Goal: Task Accomplishment & Management: Complete application form

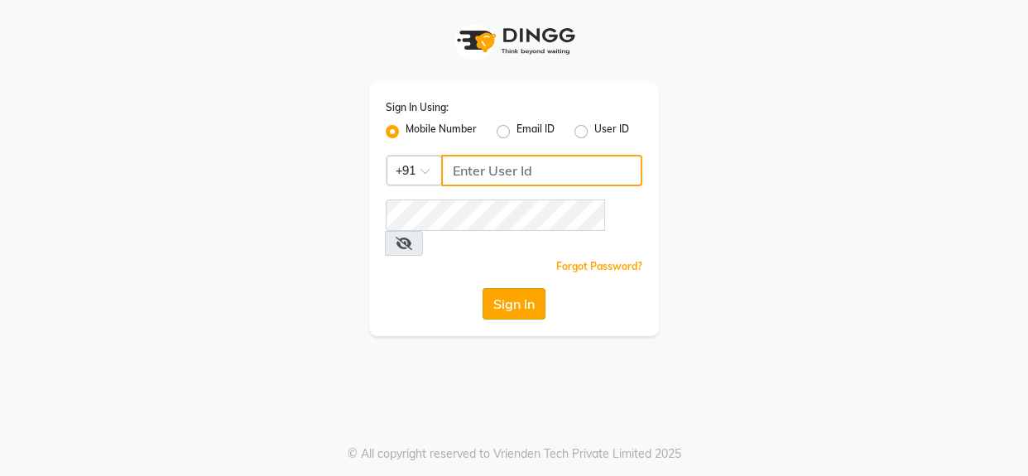
type input "9056067956"
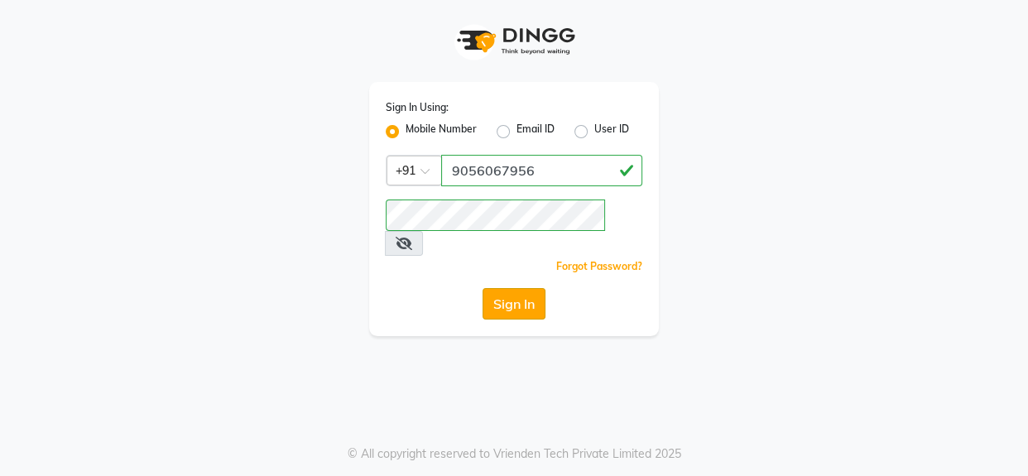
click at [519, 288] on button "Sign In" at bounding box center [513, 303] width 63 height 31
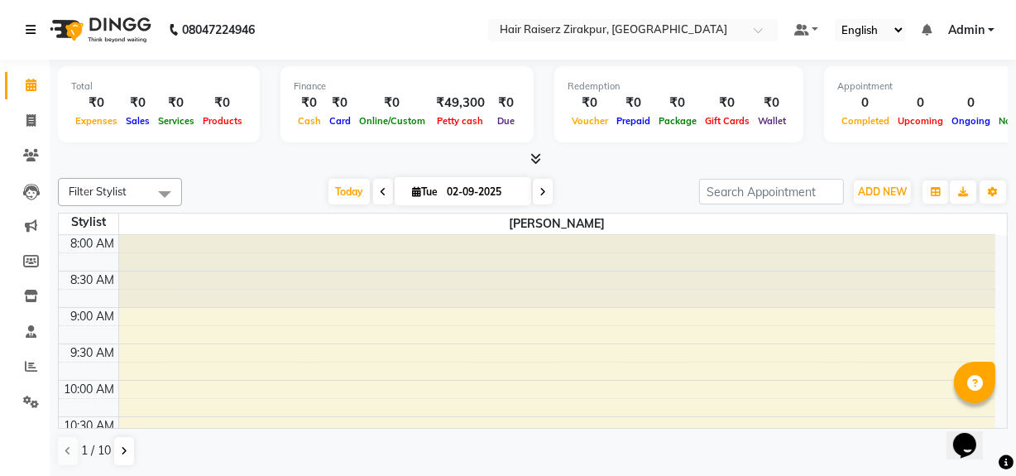
click at [31, 28] on icon at bounding box center [31, 30] width 10 height 12
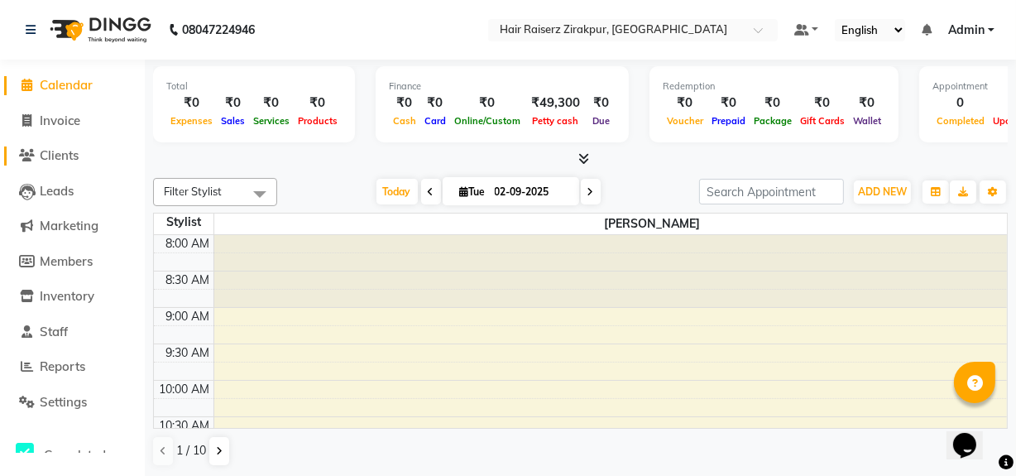
click at [79, 157] on span "Clients" at bounding box center [59, 155] width 39 height 16
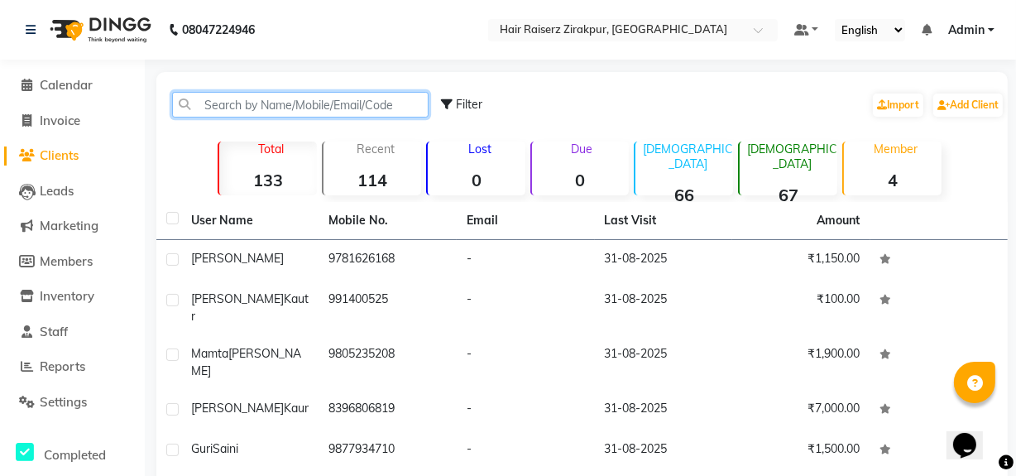
click at [295, 112] on input "text" at bounding box center [300, 105] width 257 height 26
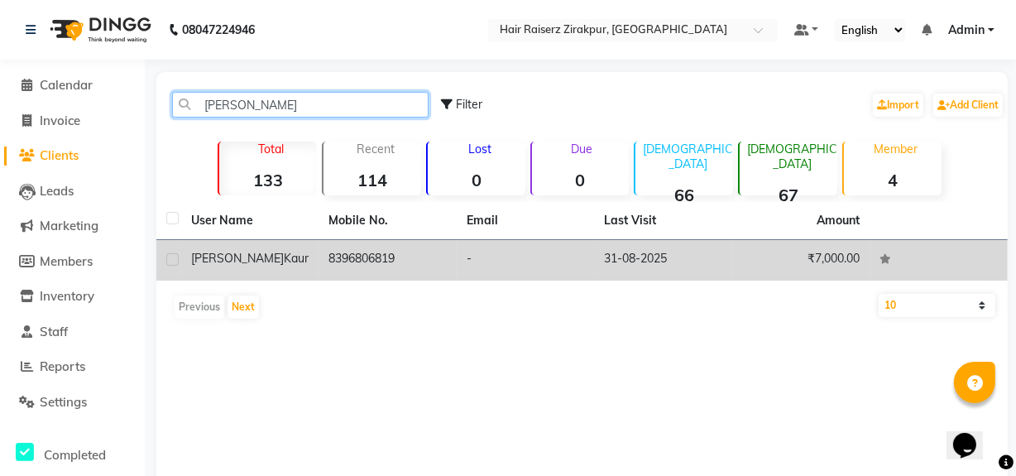
type input "[PERSON_NAME]"
click at [329, 263] on td "8396806819" at bounding box center [388, 260] width 138 height 41
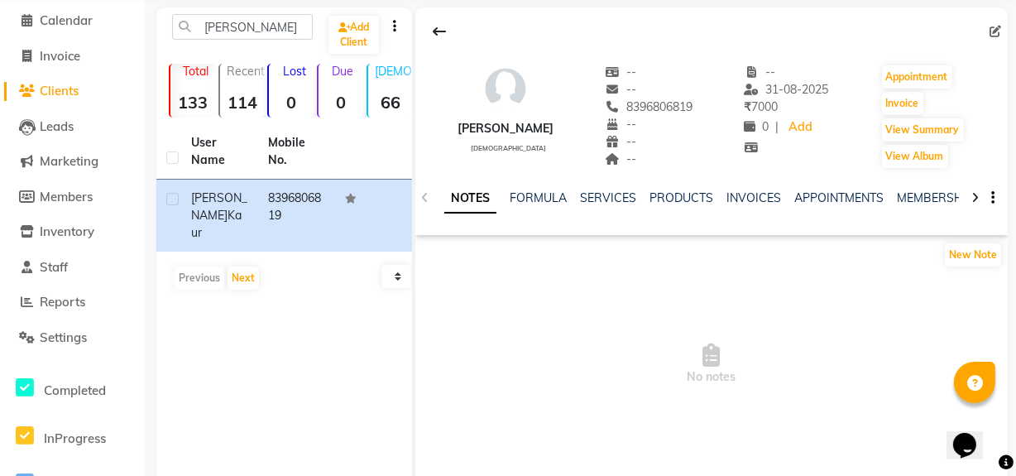
scroll to position [68, 0]
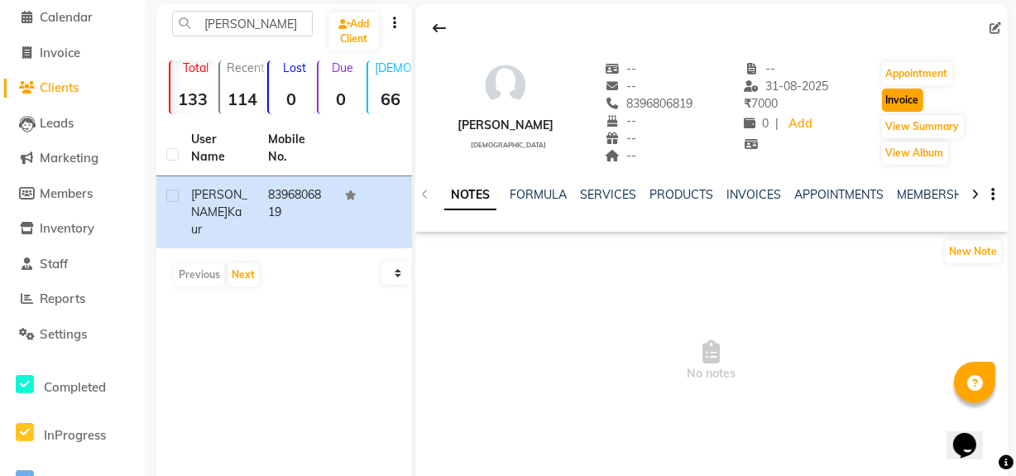
click at [894, 100] on button "Invoice" at bounding box center [902, 100] width 41 height 23
select select "service"
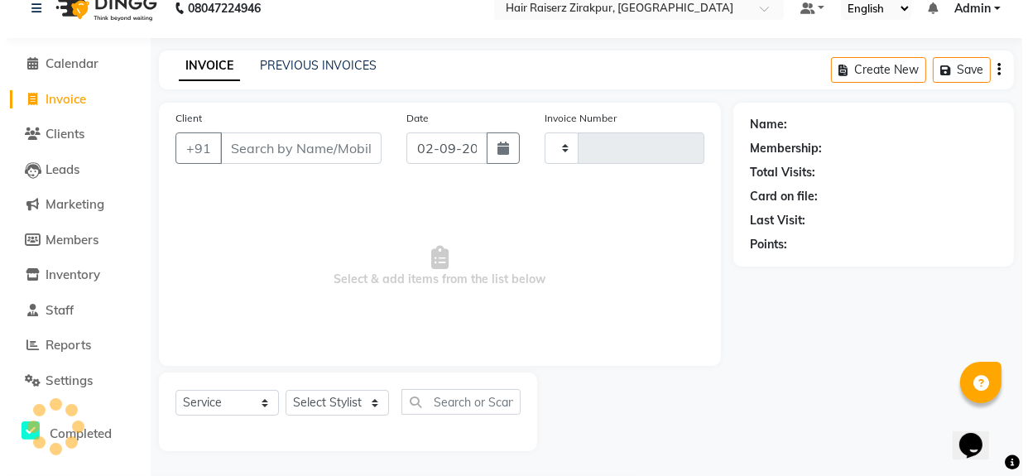
scroll to position [22, 0]
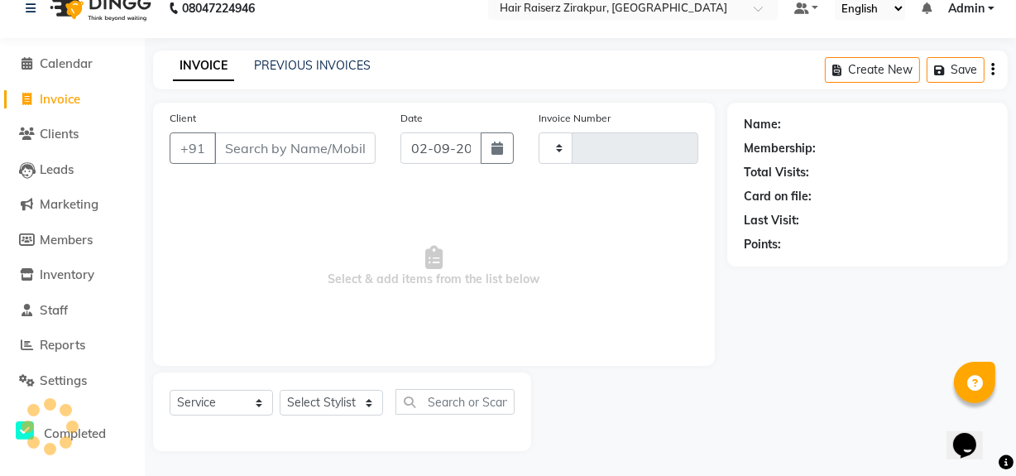
type input "0134"
select select "8680"
type input "8396806819"
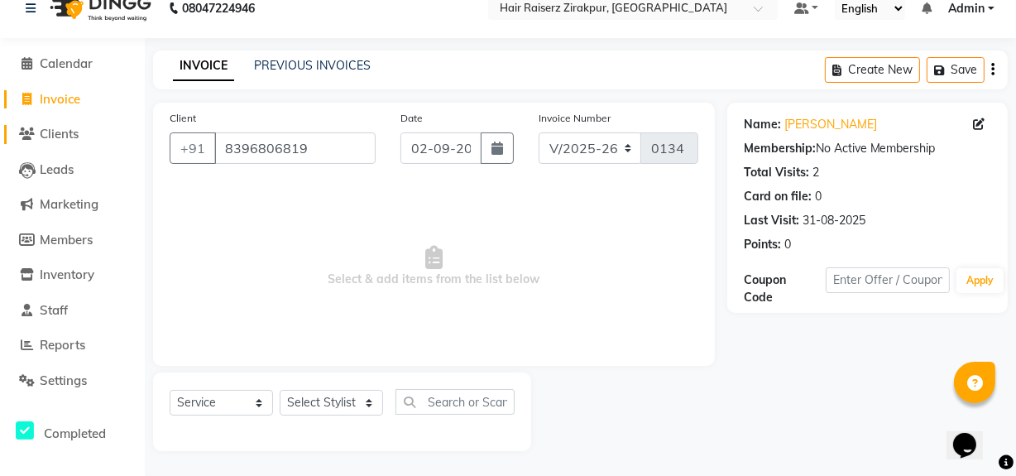
click at [69, 132] on span "Clients" at bounding box center [59, 134] width 39 height 16
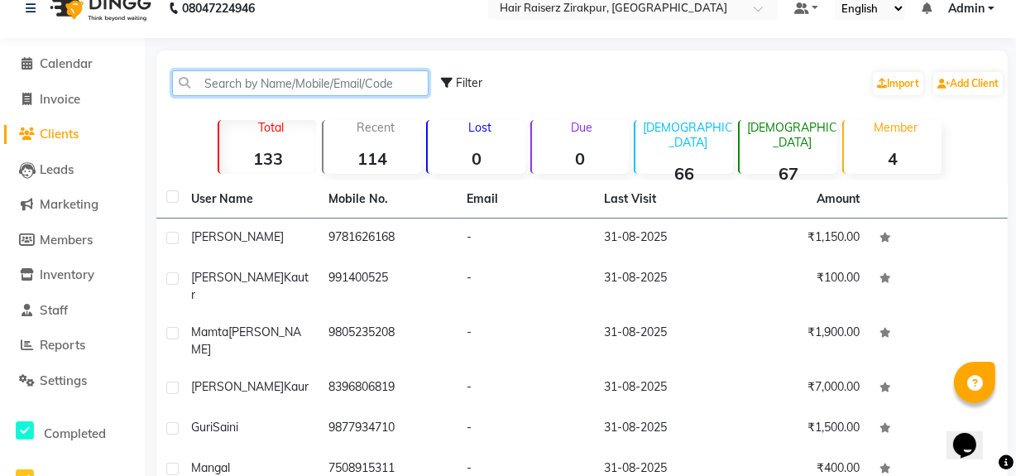
click at [230, 83] on input "text" at bounding box center [300, 83] width 257 height 26
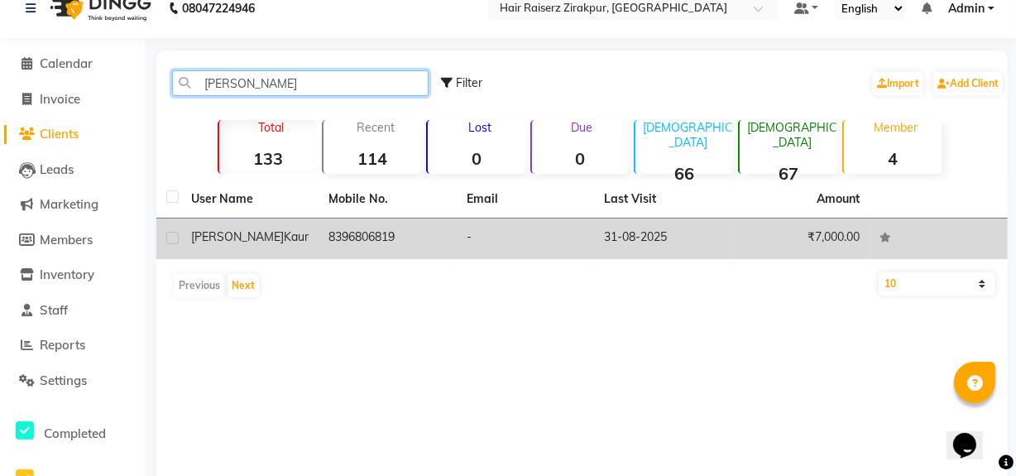
type input "[PERSON_NAME]"
click at [404, 248] on td "8396806819" at bounding box center [388, 238] width 138 height 41
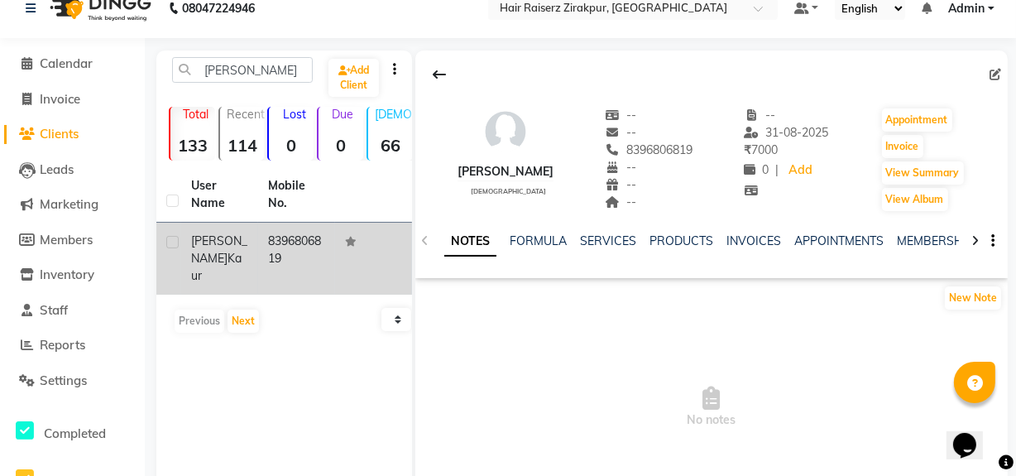
click at [185, 257] on td "[PERSON_NAME]" at bounding box center [219, 259] width 77 height 72
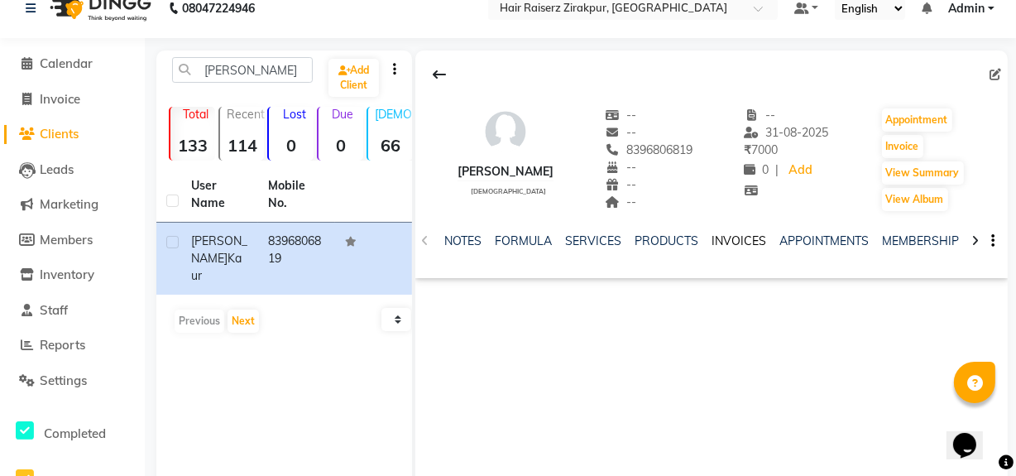
click at [731, 240] on link "INVOICES" at bounding box center [739, 240] width 55 height 15
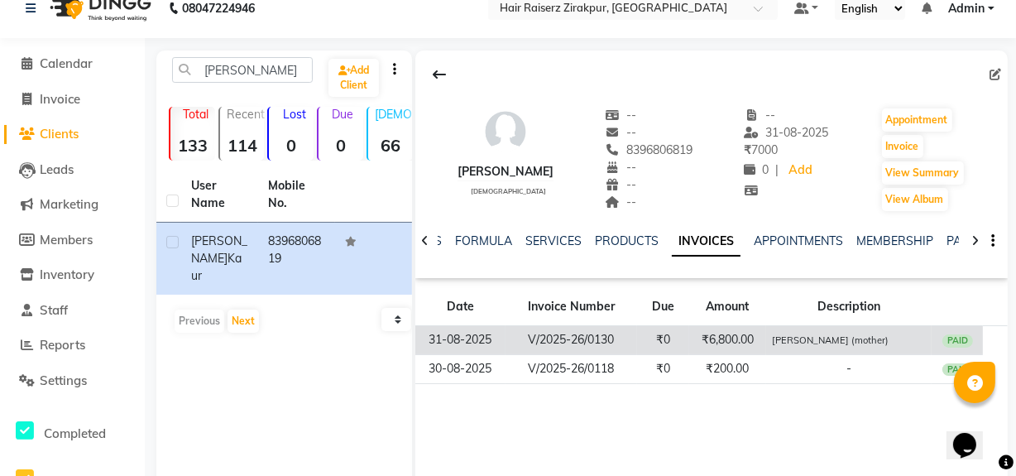
click at [783, 343] on small "[PERSON_NAME] (mother)" at bounding box center [830, 340] width 117 height 12
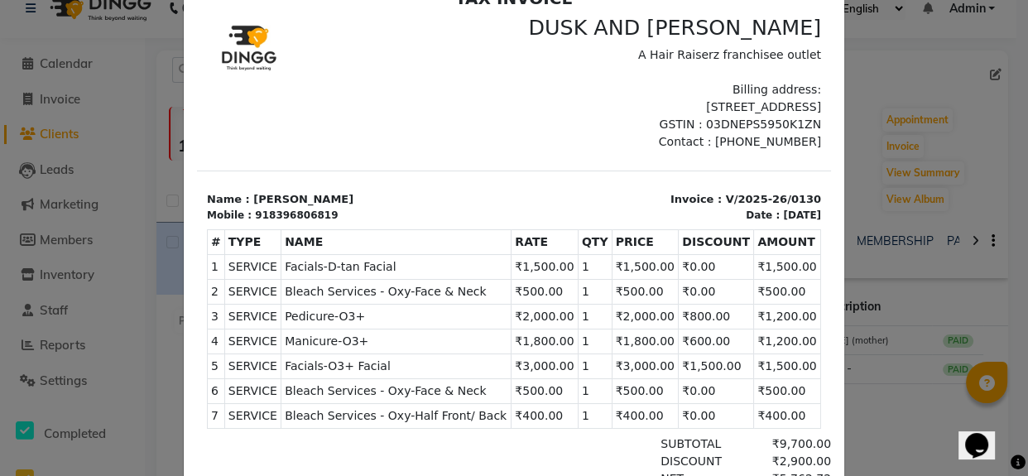
scroll to position [49, 0]
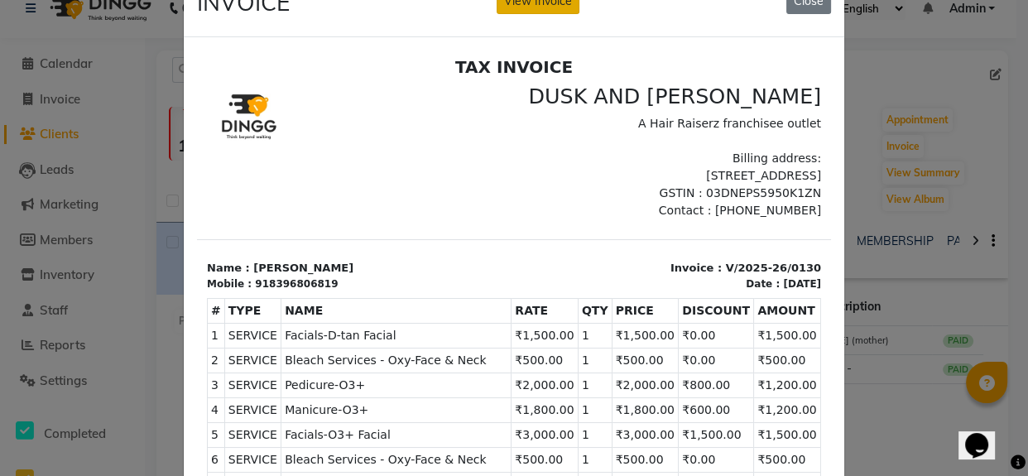
click at [536, 5] on button "View Invoice" at bounding box center [538, 1] width 83 height 26
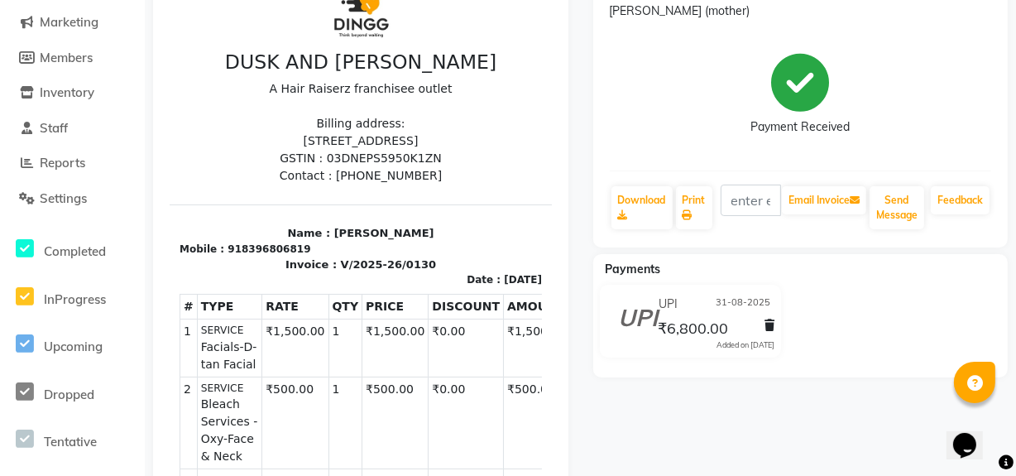
scroll to position [222, 0]
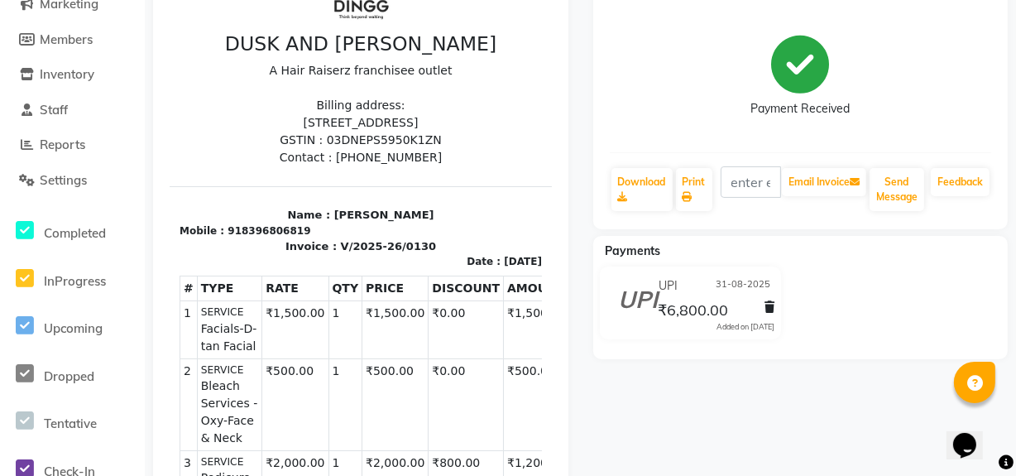
click at [220, 338] on span "Facials-D-tan Facial" at bounding box center [229, 338] width 58 height 35
drag, startPoint x: 245, startPoint y: 346, endPoint x: 194, endPoint y: 353, distance: 50.9
click at [196, 353] on td "SERVICE Facials-D-tan Facial" at bounding box center [228, 330] width 65 height 57
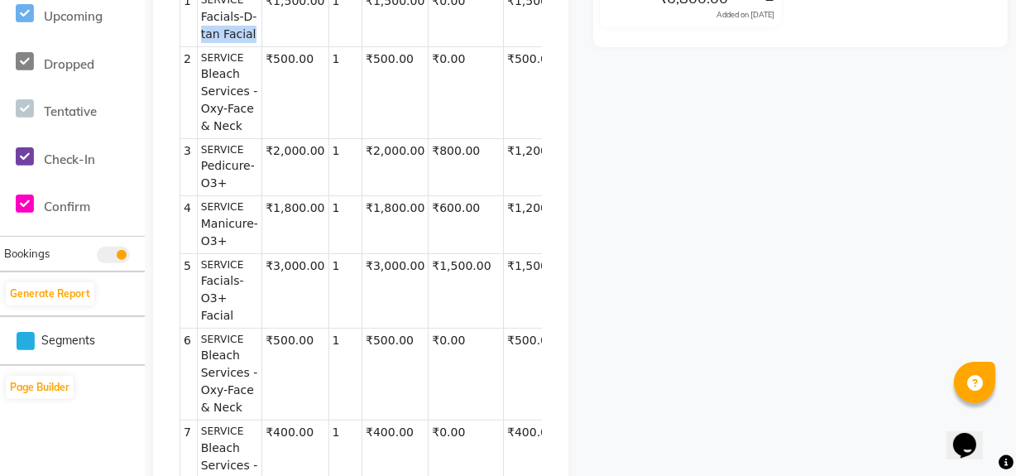
scroll to position [491, 0]
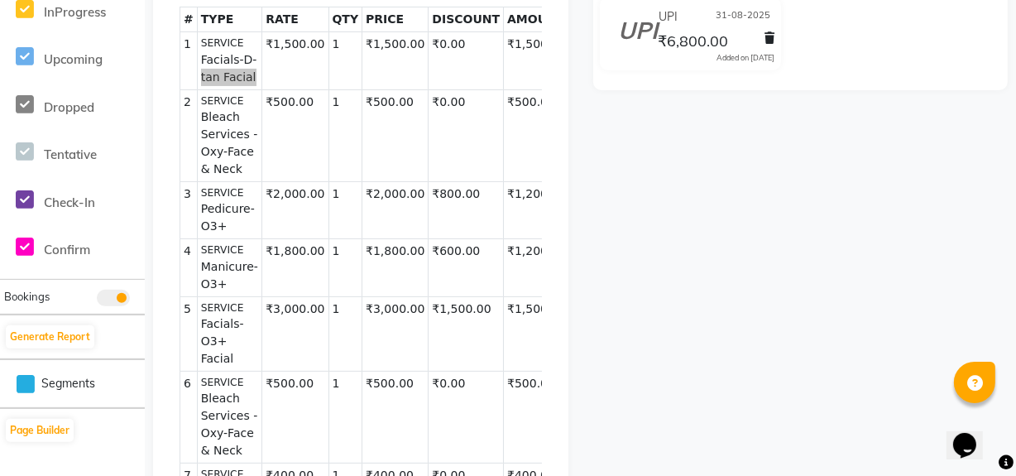
click at [686, 263] on div "[PERSON_NAME] Prebook [PERSON_NAME] (mother) Payment Received Download Print Em…" at bounding box center [801, 228] width 440 height 1166
click at [363, 136] on td "₹500.00" at bounding box center [395, 136] width 66 height 92
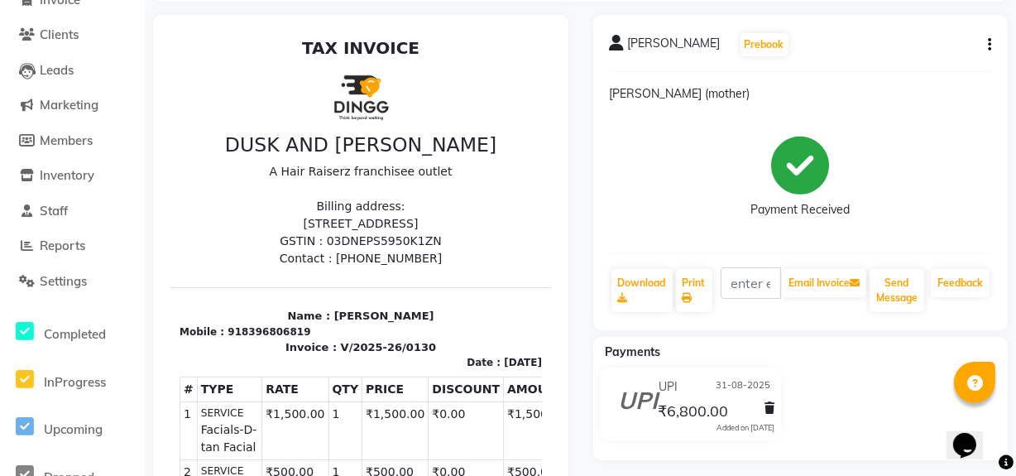
scroll to position [103, 0]
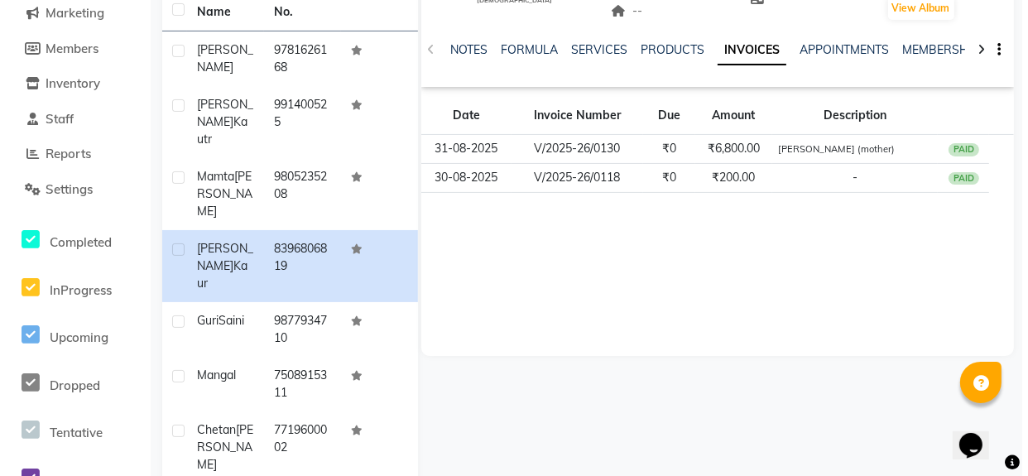
scroll to position [71, 0]
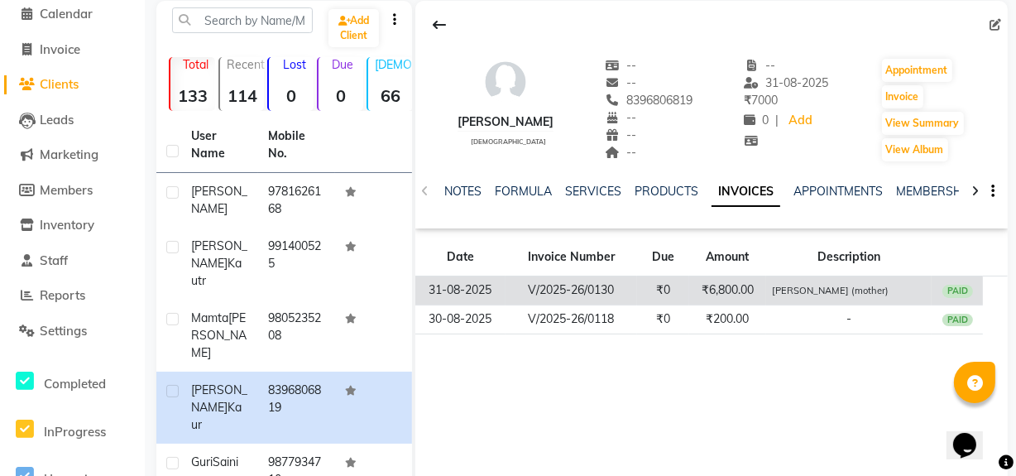
click at [813, 291] on small "[PERSON_NAME] (mother)" at bounding box center [830, 291] width 117 height 12
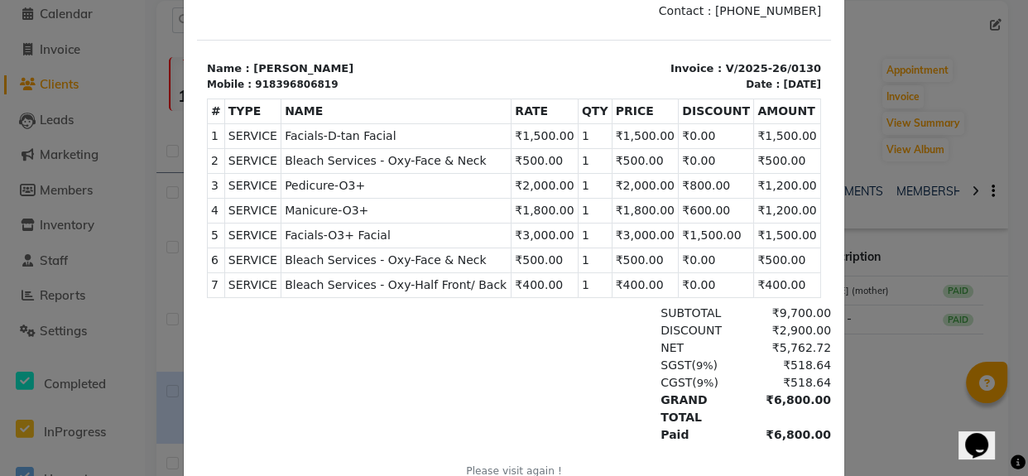
scroll to position [0, 0]
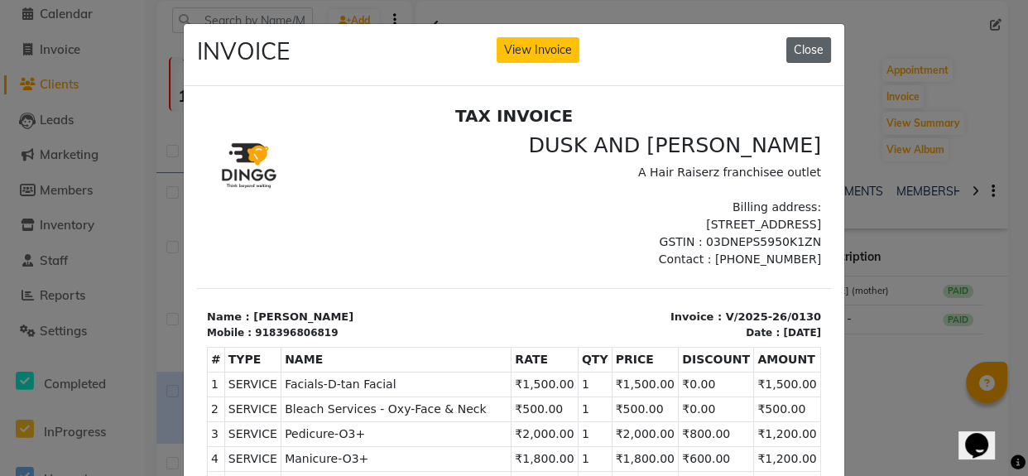
click at [801, 53] on button "Close" at bounding box center [808, 50] width 45 height 26
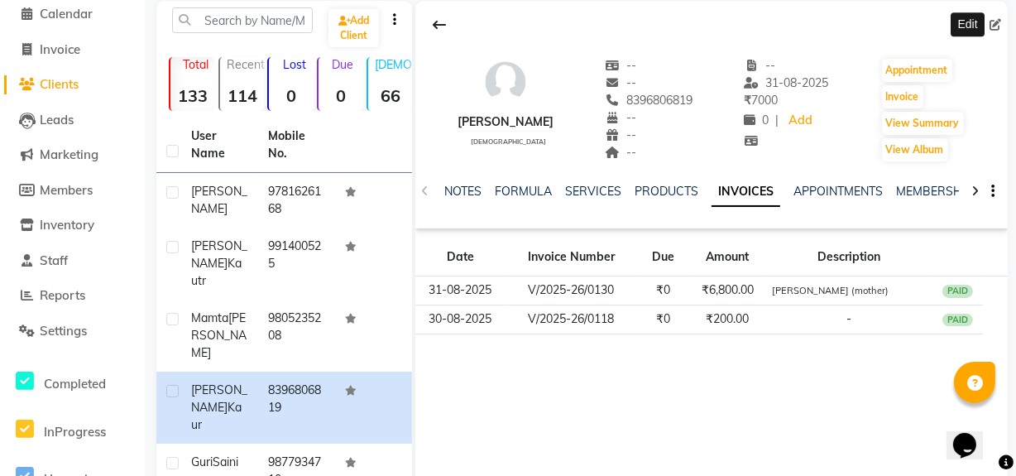
click at [994, 28] on icon at bounding box center [996, 25] width 12 height 12
select select "[DEMOGRAPHIC_DATA]"
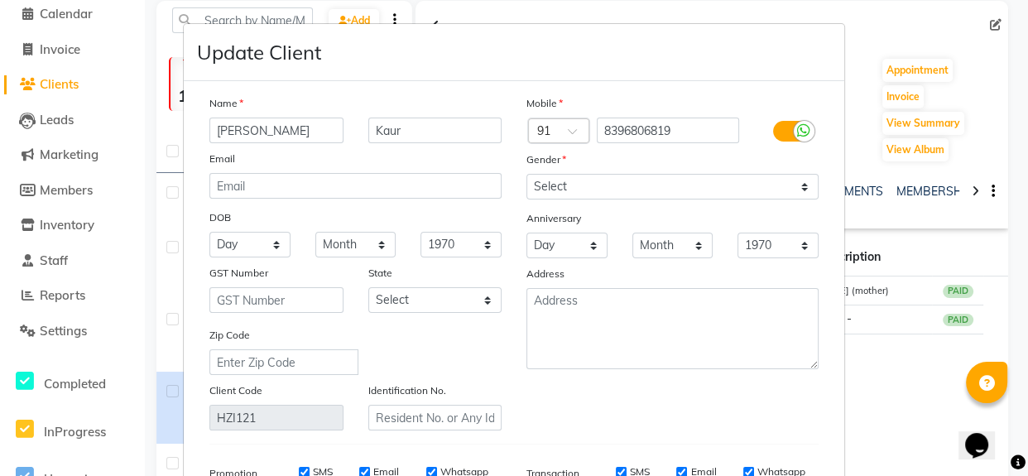
click at [904, 390] on ngb-modal-window "Update Client Name [PERSON_NAME] Email DOB Day 01 02 03 04 05 06 07 08 09 10 11…" at bounding box center [514, 238] width 1028 height 476
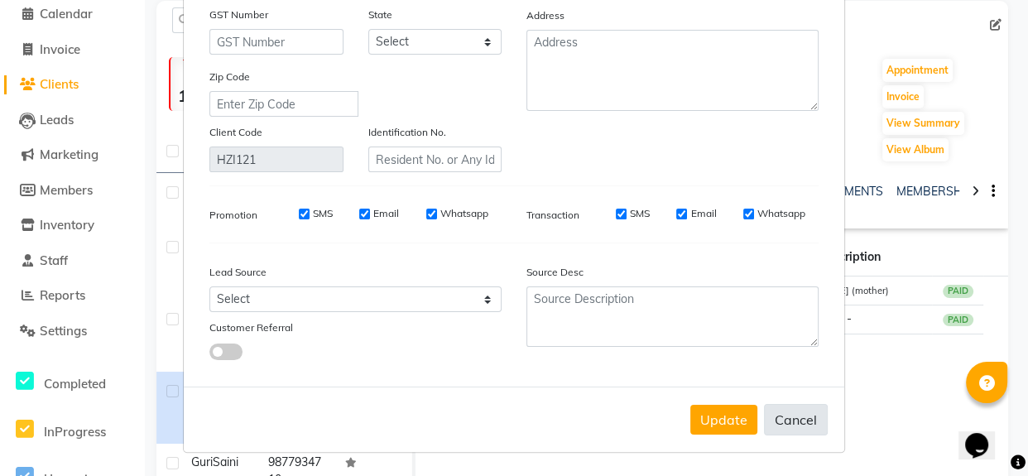
click at [794, 419] on button "Cancel" at bounding box center [796, 419] width 64 height 31
select select
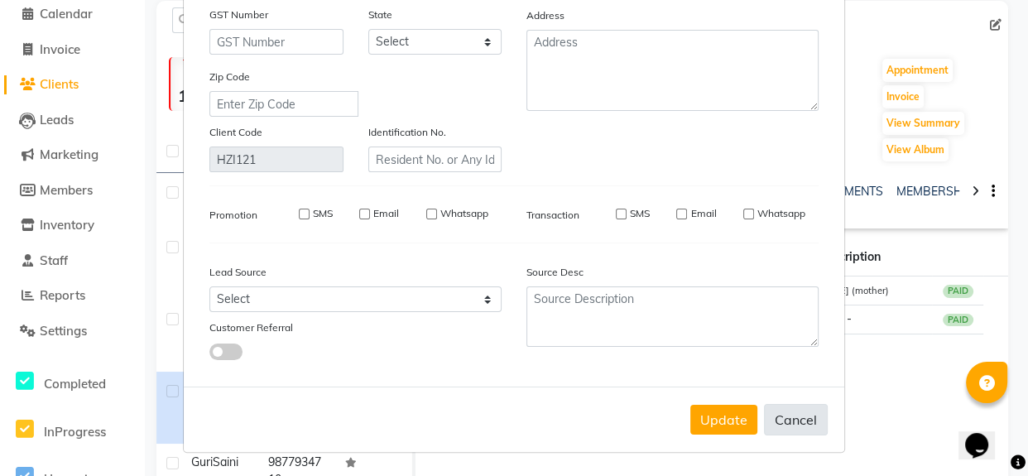
select select
checkbox input "false"
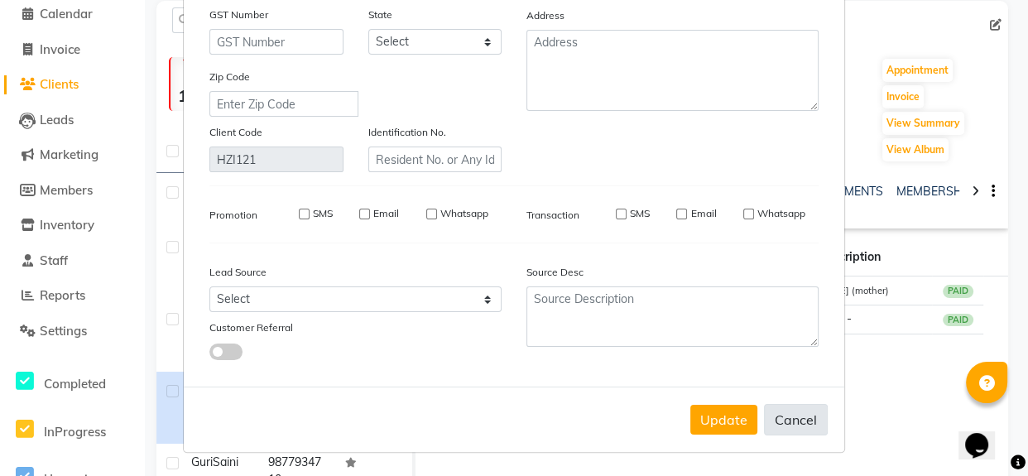
checkbox input "false"
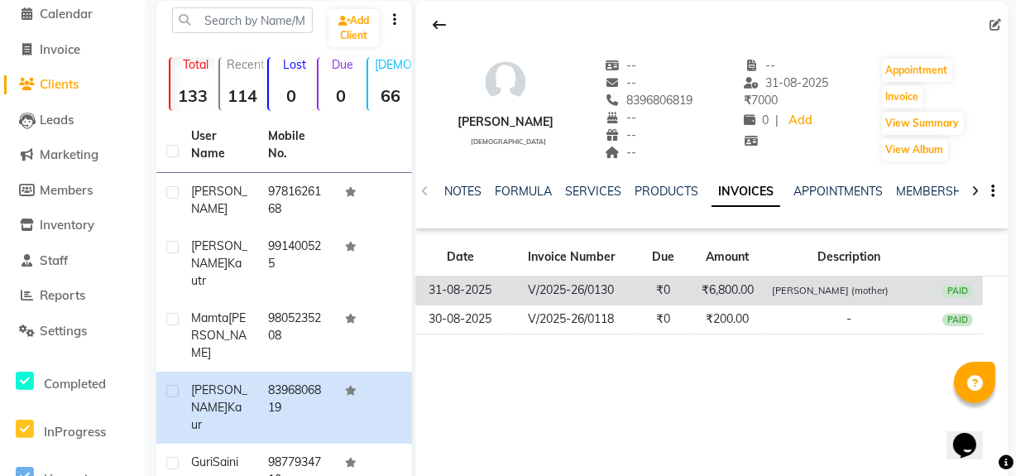
click at [937, 289] on td "PAID" at bounding box center [957, 290] width 51 height 29
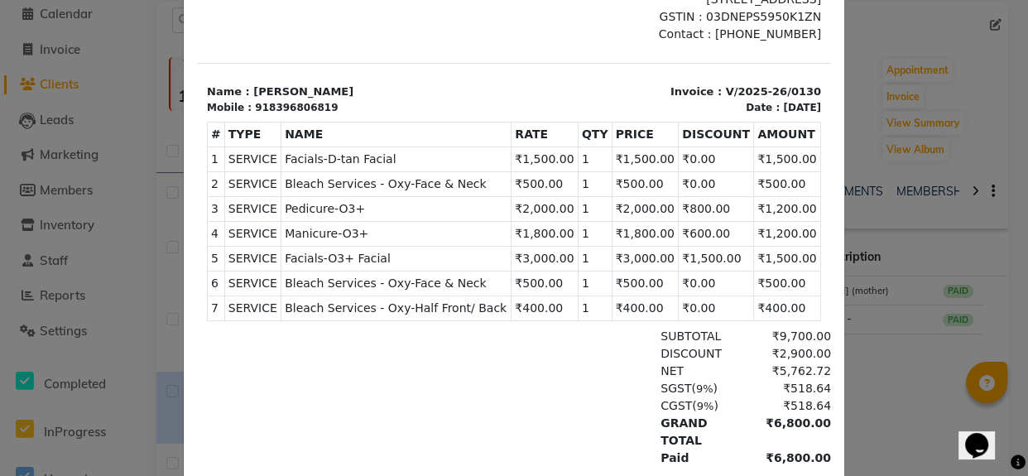
scroll to position [227, 0]
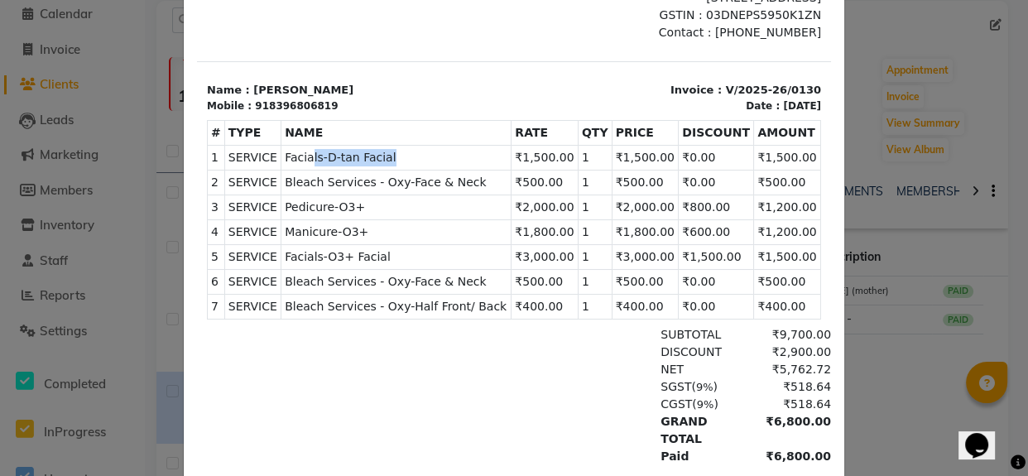
drag, startPoint x: 382, startPoint y: 156, endPoint x: 307, endPoint y: 163, distance: 74.8
click at [307, 163] on span "Facials-D-tan Facial" at bounding box center [396, 157] width 223 height 17
drag, startPoint x: 307, startPoint y: 163, endPoint x: 349, endPoint y: 429, distance: 269.0
click at [349, 429] on div at bounding box center [309, 395] width 204 height 139
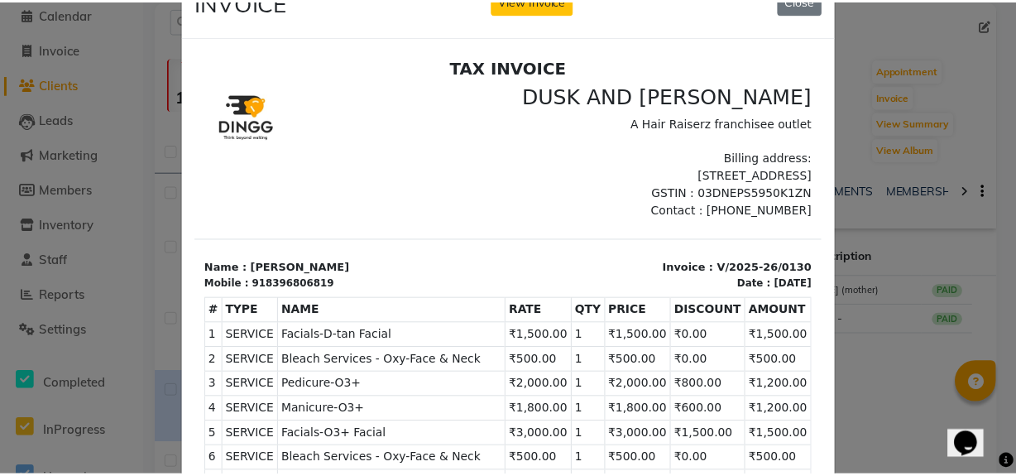
scroll to position [0, 0]
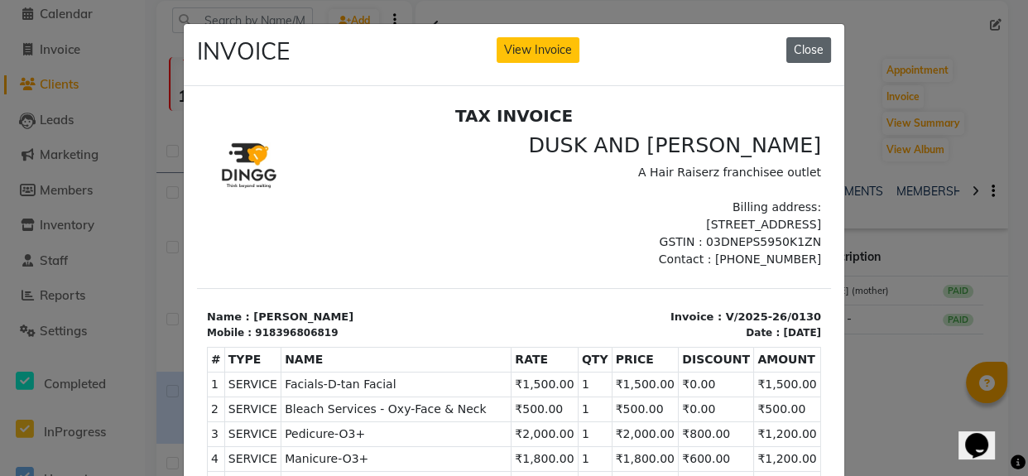
click at [816, 55] on button "Close" at bounding box center [808, 50] width 45 height 26
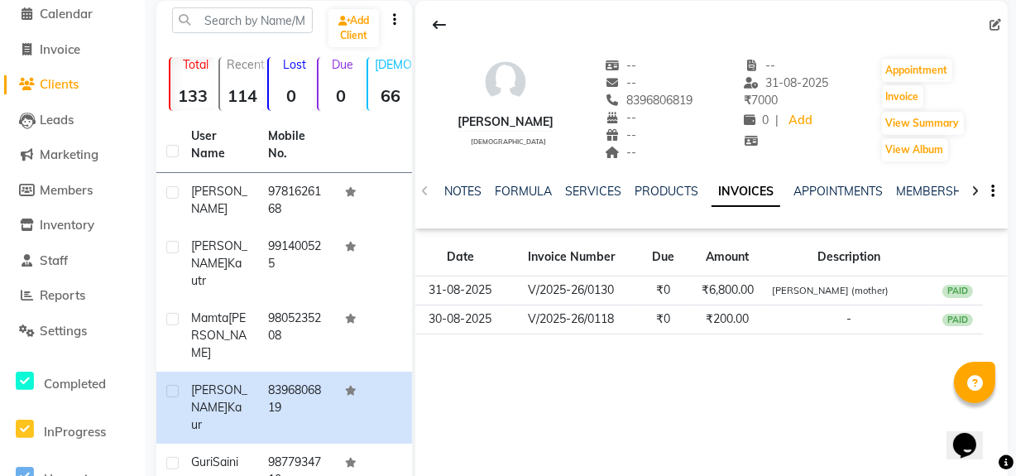
click at [61, 83] on span "Clients" at bounding box center [59, 84] width 39 height 16
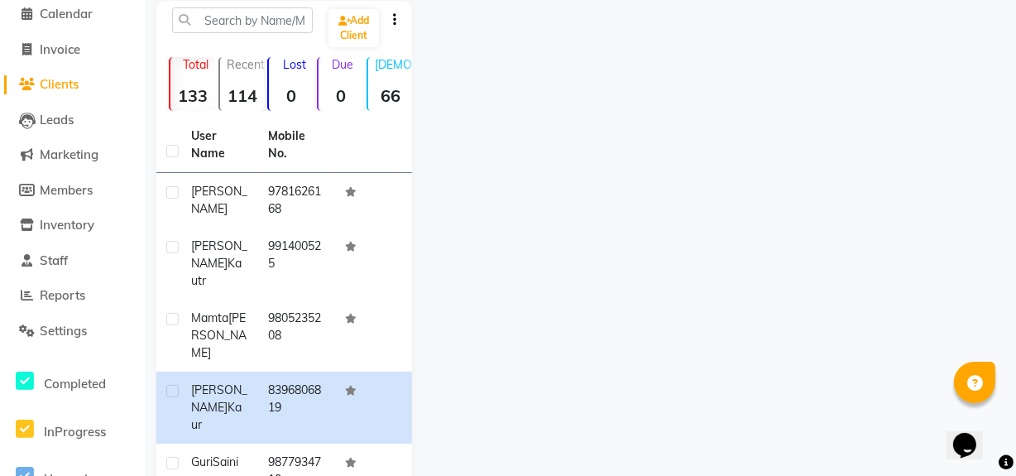
drag, startPoint x: 61, startPoint y: 83, endPoint x: 895, endPoint y: 298, distance: 861.5
click at [895, 298] on div at bounding box center [710, 348] width 596 height 694
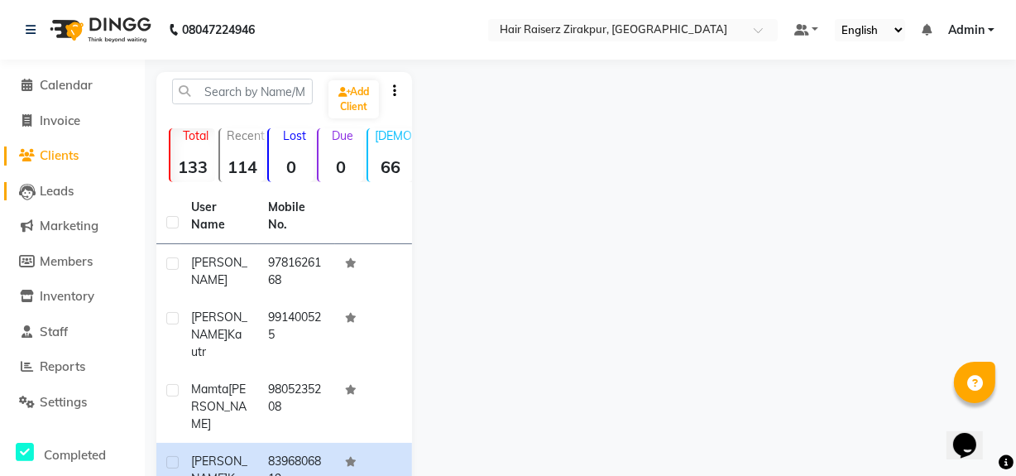
click at [50, 188] on span "Leads" at bounding box center [57, 191] width 34 height 16
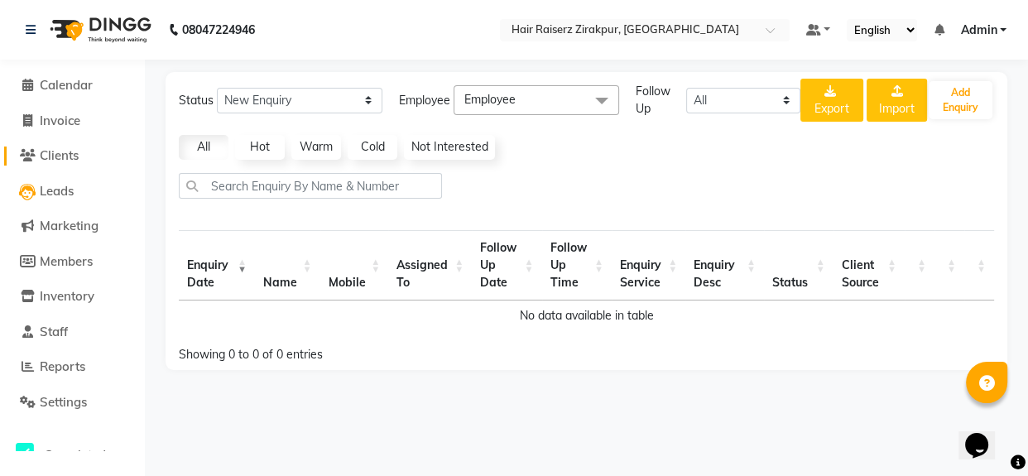
click at [67, 159] on span "Clients" at bounding box center [59, 155] width 39 height 16
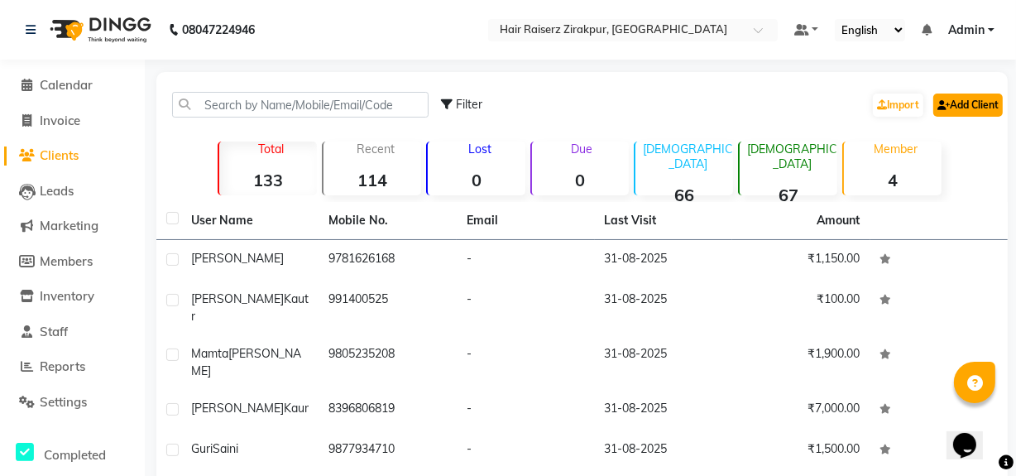
click at [946, 114] on link "Add Client" at bounding box center [969, 105] width 70 height 23
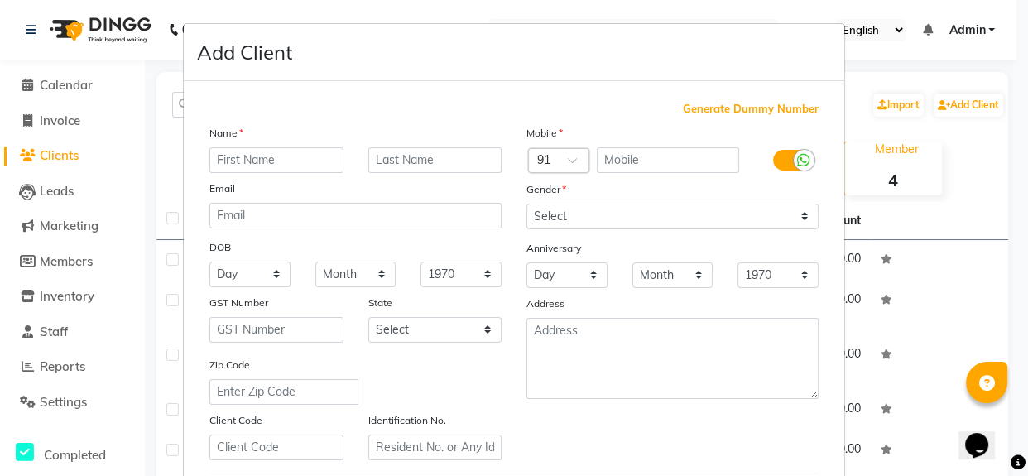
click at [276, 159] on input "text" at bounding box center [276, 160] width 134 height 26
type input "Anurag"
click at [629, 157] on input "text" at bounding box center [668, 160] width 143 height 26
click at [662, 165] on input "9478125" at bounding box center [668, 160] width 143 height 26
type input "9478125203"
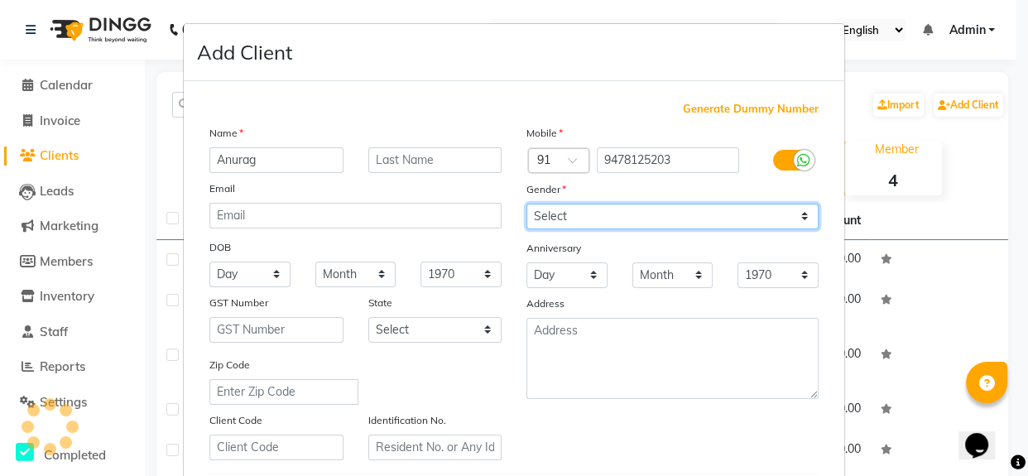
click at [646, 226] on select "Select [DEMOGRAPHIC_DATA] [DEMOGRAPHIC_DATA] Other Prefer Not To Say" at bounding box center [672, 217] width 292 height 26
click at [526, 204] on select "Select [DEMOGRAPHIC_DATA] [DEMOGRAPHIC_DATA] Other Prefer Not To Say" at bounding box center [672, 217] width 292 height 26
click at [588, 222] on select "Select [DEMOGRAPHIC_DATA] [DEMOGRAPHIC_DATA] Other Prefer Not To Say" at bounding box center [672, 217] width 292 height 26
select select "[DEMOGRAPHIC_DATA]"
click at [526, 204] on select "Select [DEMOGRAPHIC_DATA] [DEMOGRAPHIC_DATA] Other Prefer Not To Say" at bounding box center [672, 217] width 292 height 26
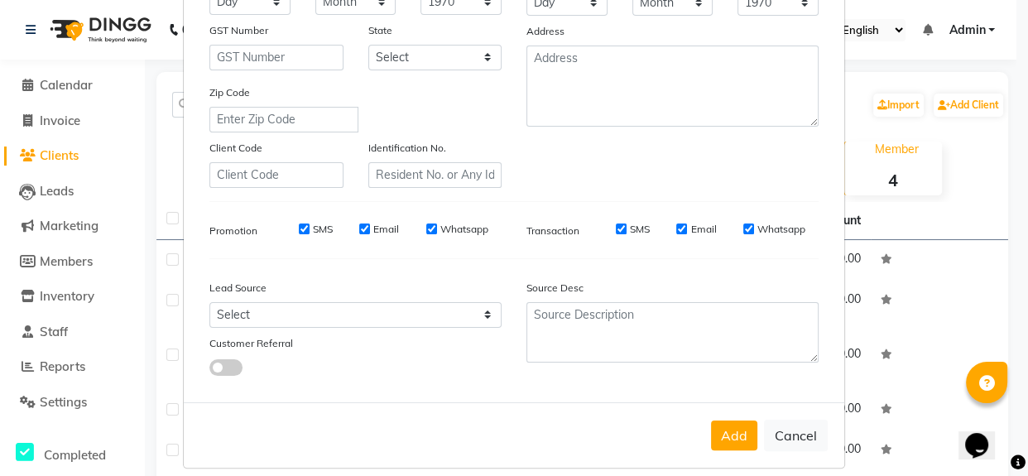
scroll to position [292, 0]
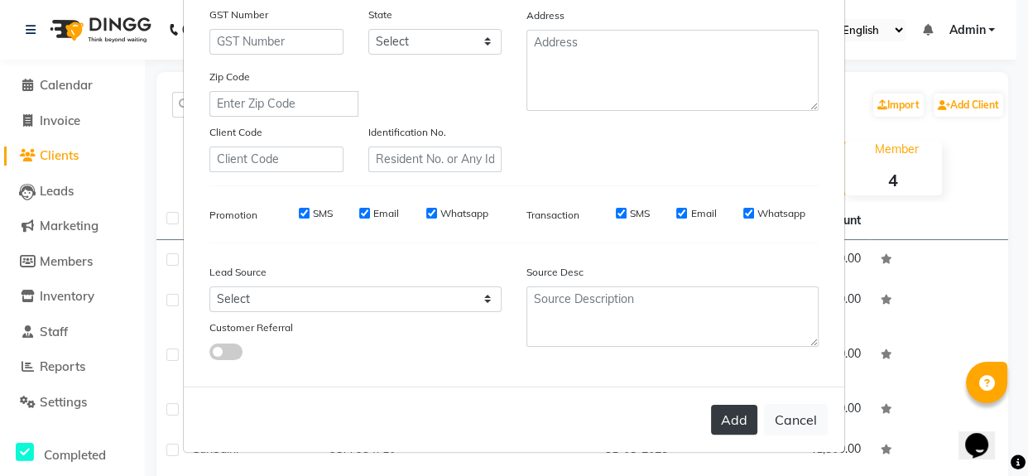
click at [736, 423] on button "Add" at bounding box center [734, 420] width 46 height 30
select select
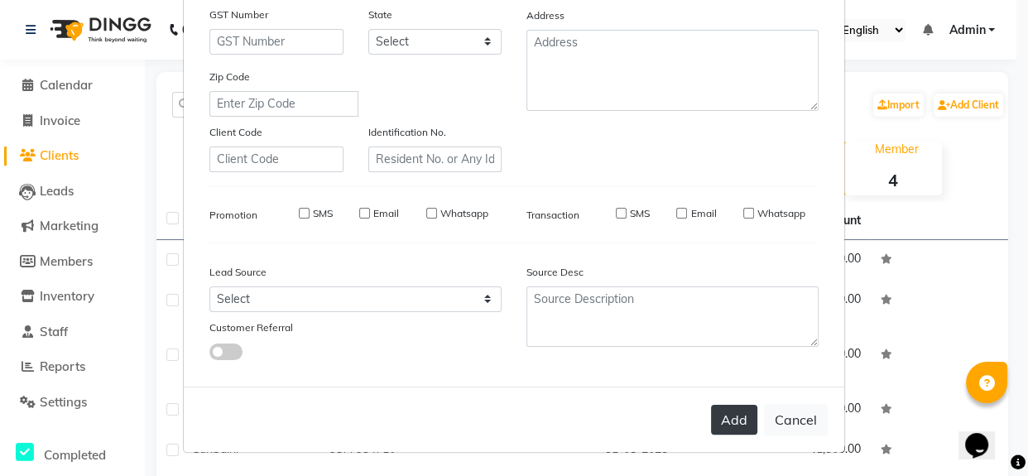
select select
checkbox input "false"
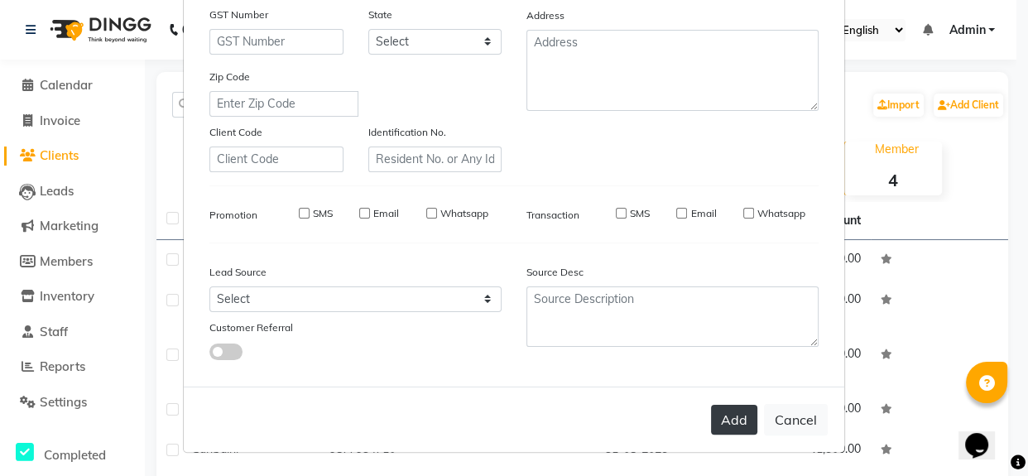
checkbox input "false"
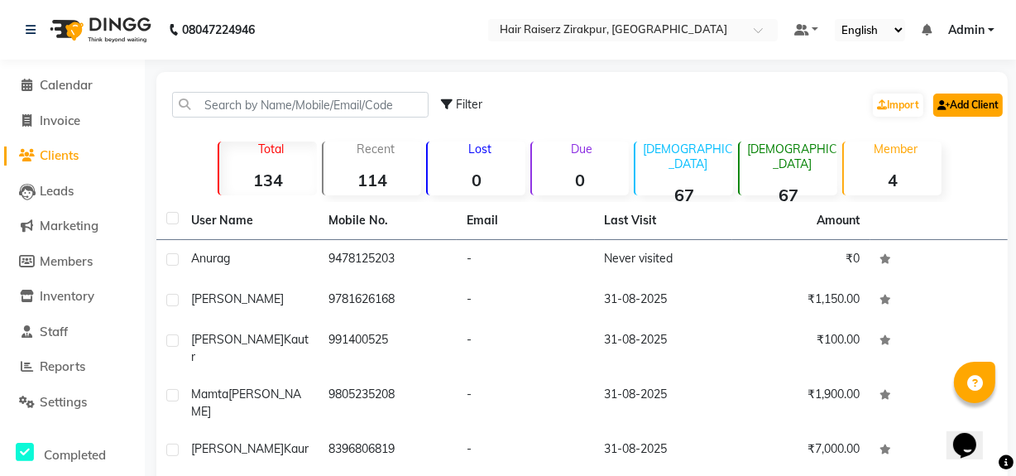
click at [958, 111] on link "Add Client" at bounding box center [969, 105] width 70 height 23
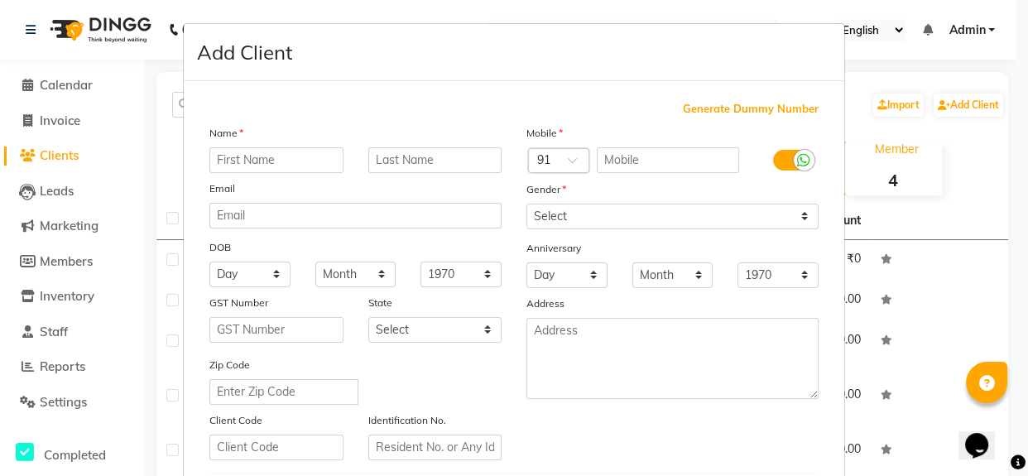
click at [231, 157] on input "text" at bounding box center [276, 160] width 134 height 26
drag, startPoint x: 231, startPoint y: 157, endPoint x: 223, endPoint y: 178, distance: 22.0
click at [223, 178] on div "Name Email DOB Day 01 02 03 04 05 06 07 08 09 10 11 12 13 14 15 16 17 18 19 20 …" at bounding box center [355, 292] width 317 height 336
click at [223, 162] on input "text" at bounding box center [276, 160] width 134 height 26
type input "j"
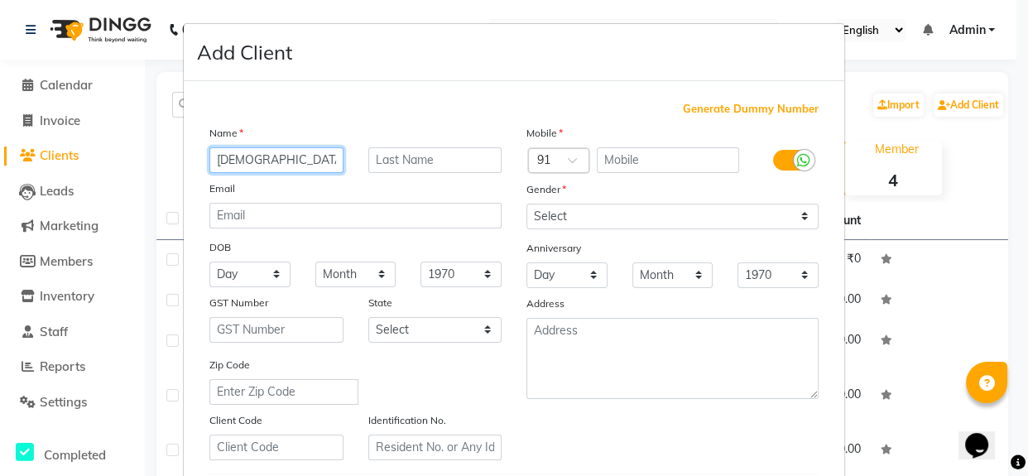
type input "[DEMOGRAPHIC_DATA]"
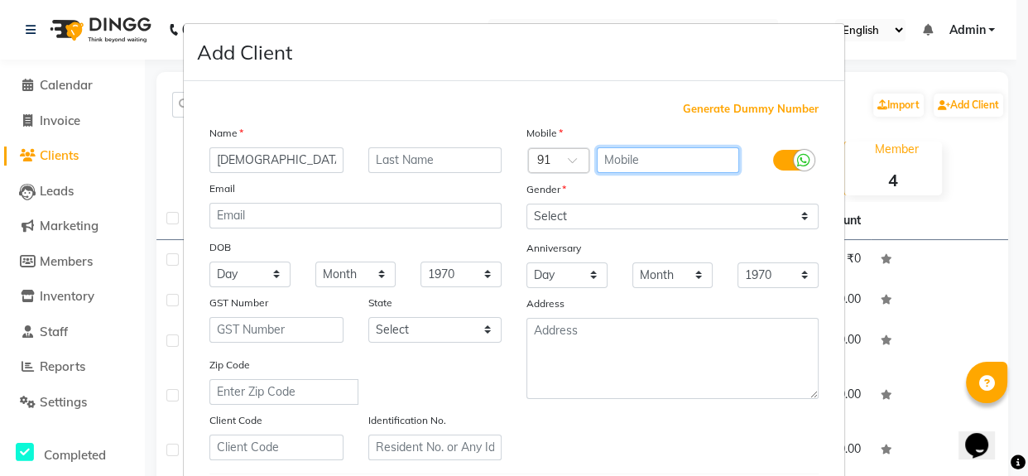
click at [635, 157] on input "text" at bounding box center [668, 160] width 143 height 26
type input "8950122443"
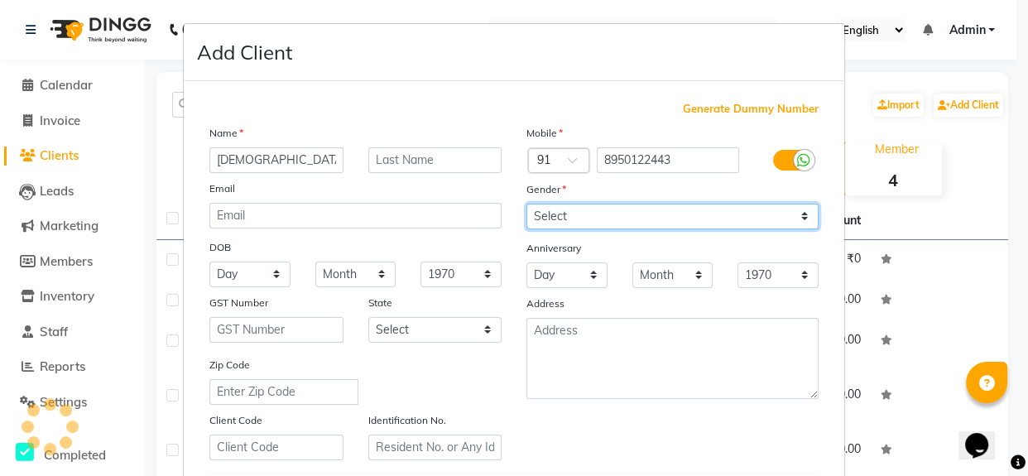
click at [668, 219] on select "Select [DEMOGRAPHIC_DATA] [DEMOGRAPHIC_DATA] Other Prefer Not To Say" at bounding box center [672, 217] width 292 height 26
select select "[DEMOGRAPHIC_DATA]"
click at [526, 204] on select "Select [DEMOGRAPHIC_DATA] [DEMOGRAPHIC_DATA] Other Prefer Not To Say" at bounding box center [672, 217] width 292 height 26
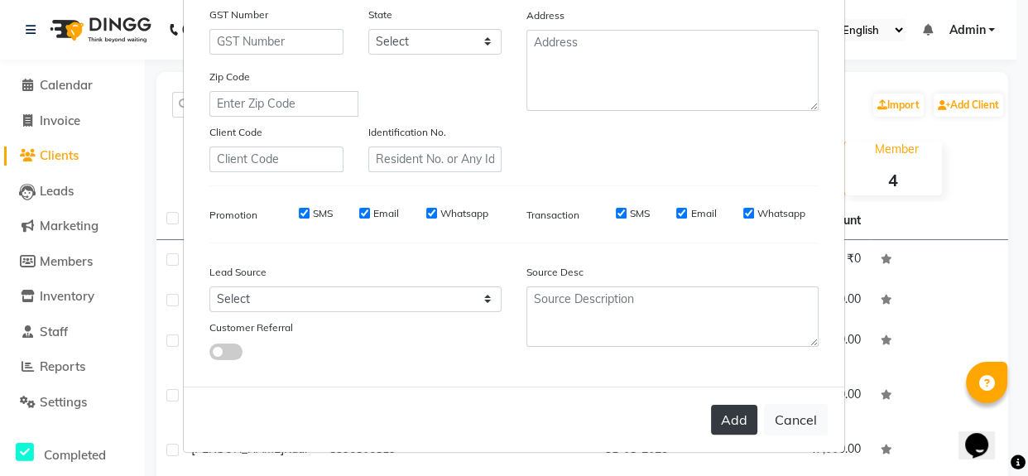
click at [727, 431] on button "Add" at bounding box center [734, 420] width 46 height 30
select select
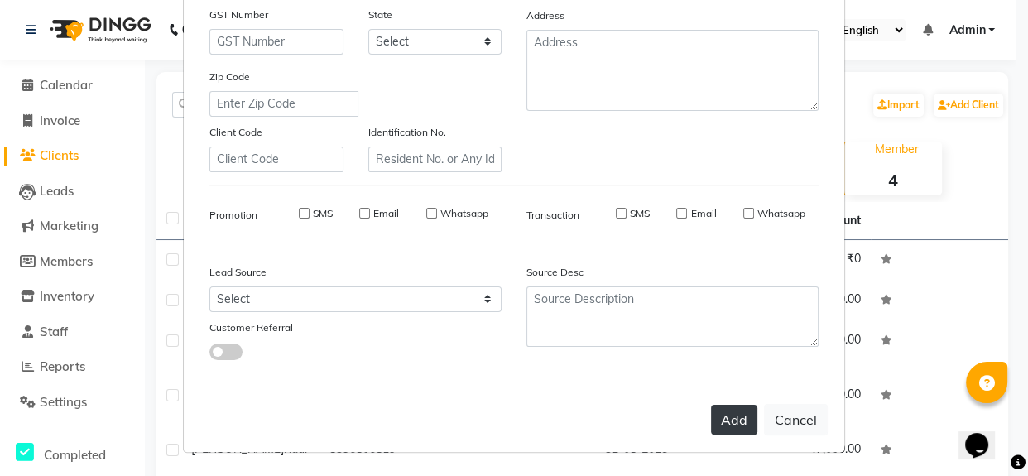
select select
checkbox input "false"
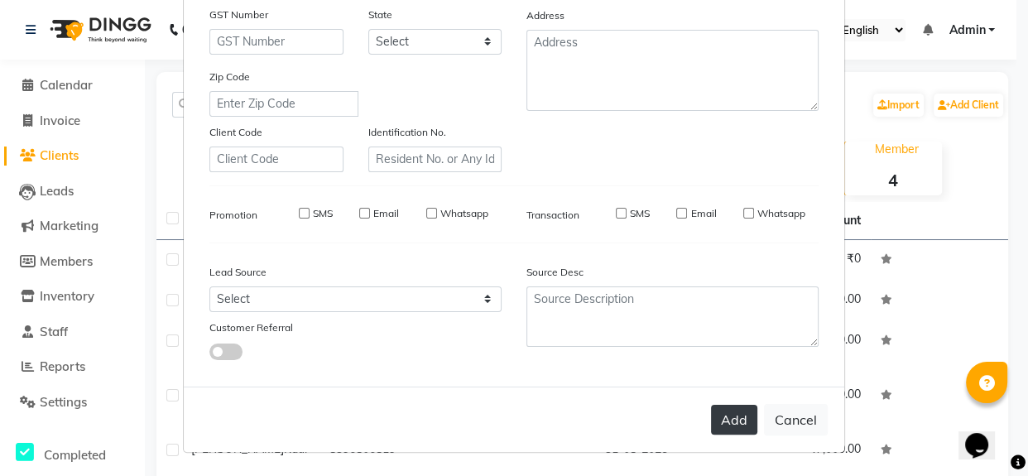
checkbox input "false"
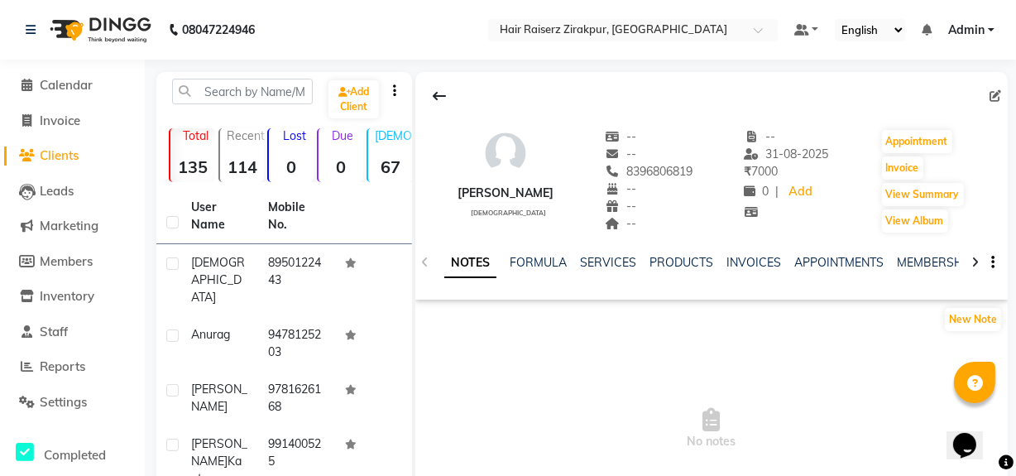
scroll to position [137, 0]
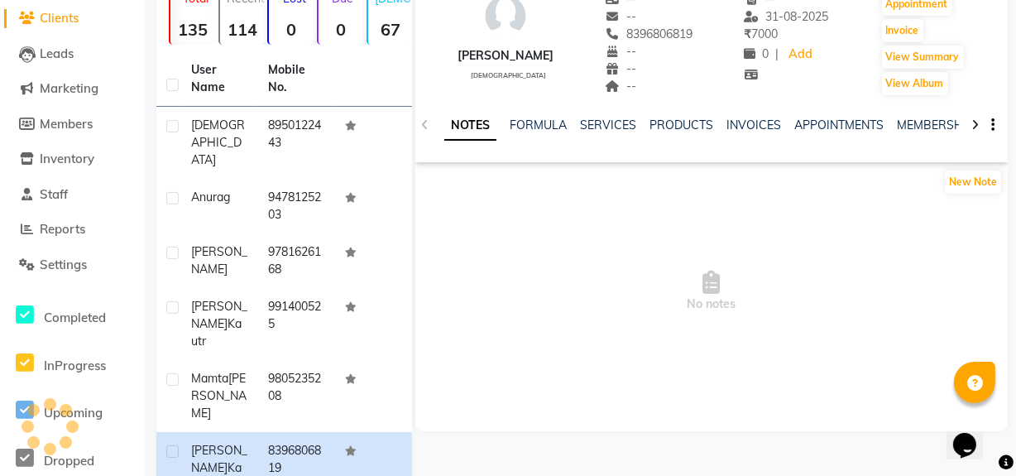
click at [755, 117] on div "INVOICES" at bounding box center [754, 125] width 55 height 17
click at [751, 123] on link "INVOICES" at bounding box center [754, 125] width 55 height 15
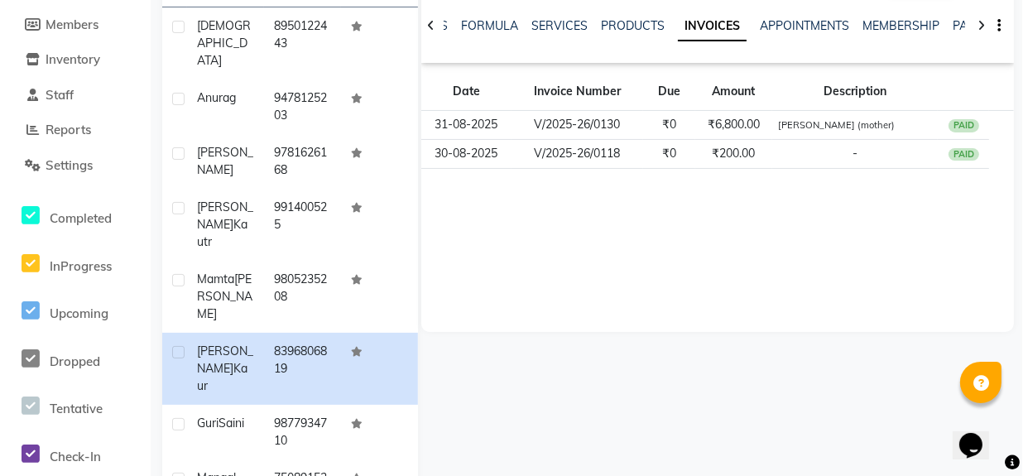
scroll to position [234, 0]
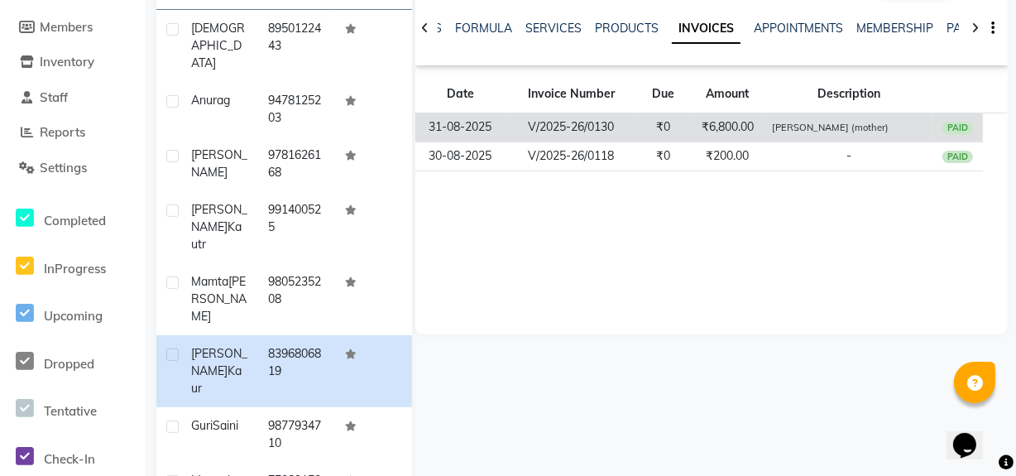
click at [769, 134] on td "[PERSON_NAME] (mother)" at bounding box center [849, 127] width 166 height 29
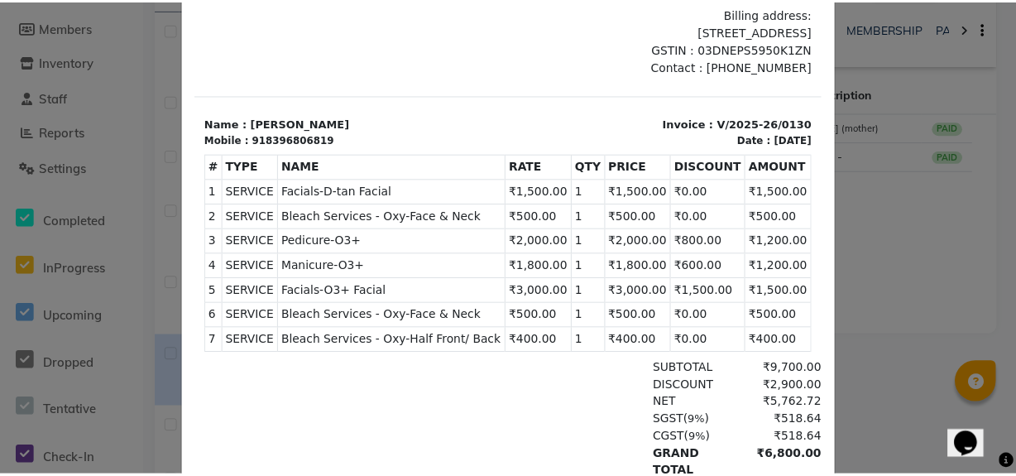
scroll to position [0, 0]
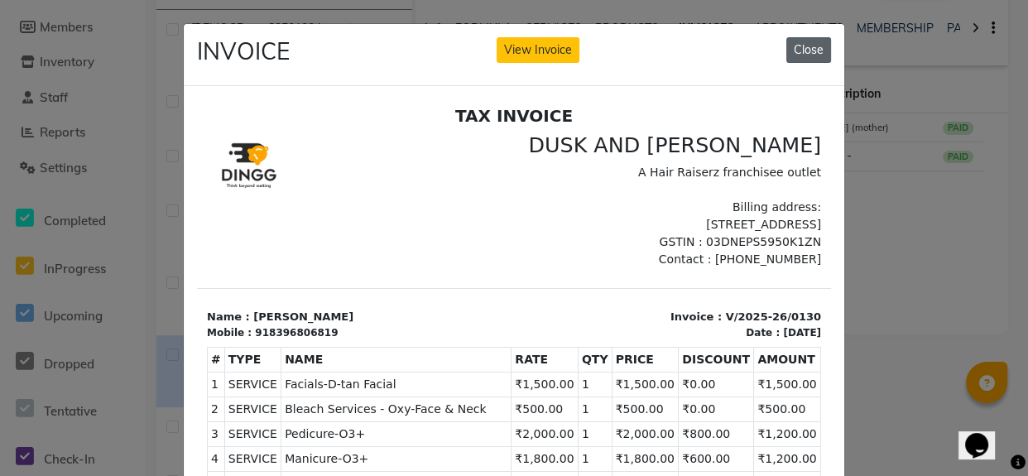
click at [809, 53] on button "Close" at bounding box center [808, 50] width 45 height 26
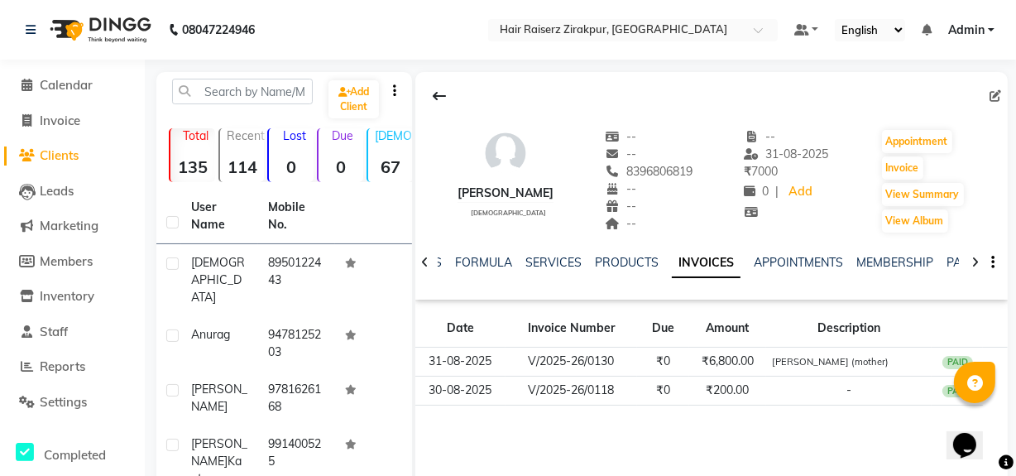
click at [68, 161] on span "Clients" at bounding box center [59, 155] width 39 height 16
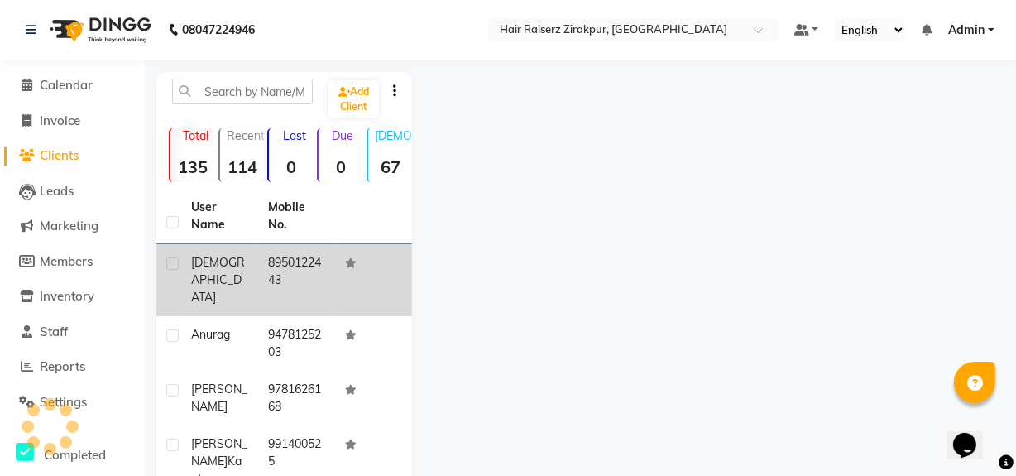
click at [308, 281] on td "8950122443" at bounding box center [296, 280] width 77 height 72
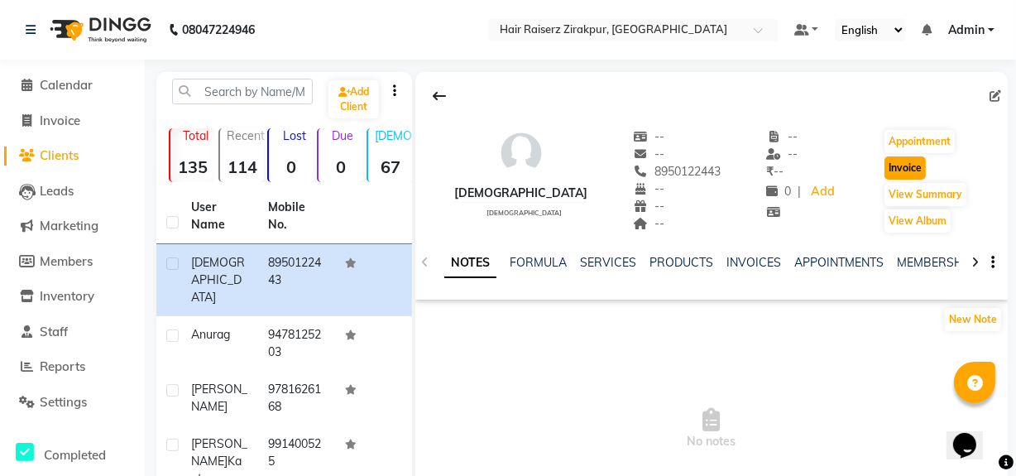
click at [901, 167] on button "Invoice" at bounding box center [905, 167] width 41 height 23
select select "service"
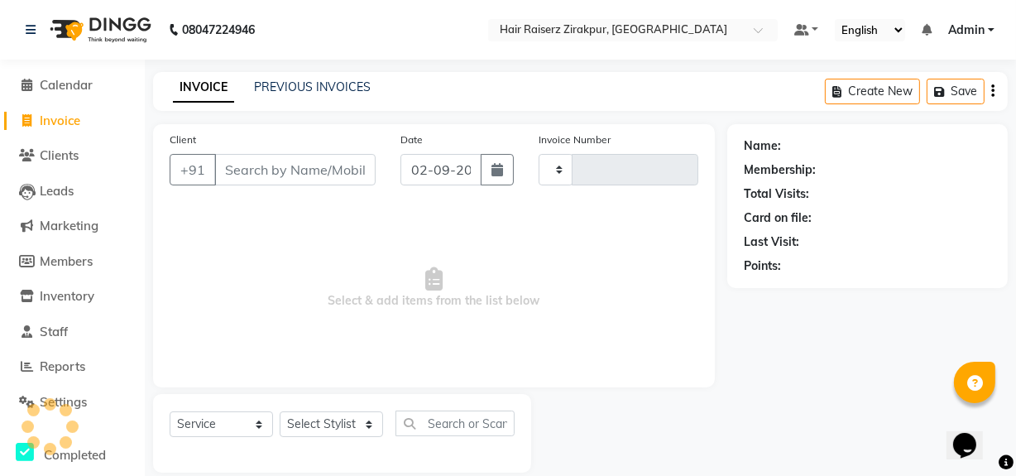
scroll to position [22, 0]
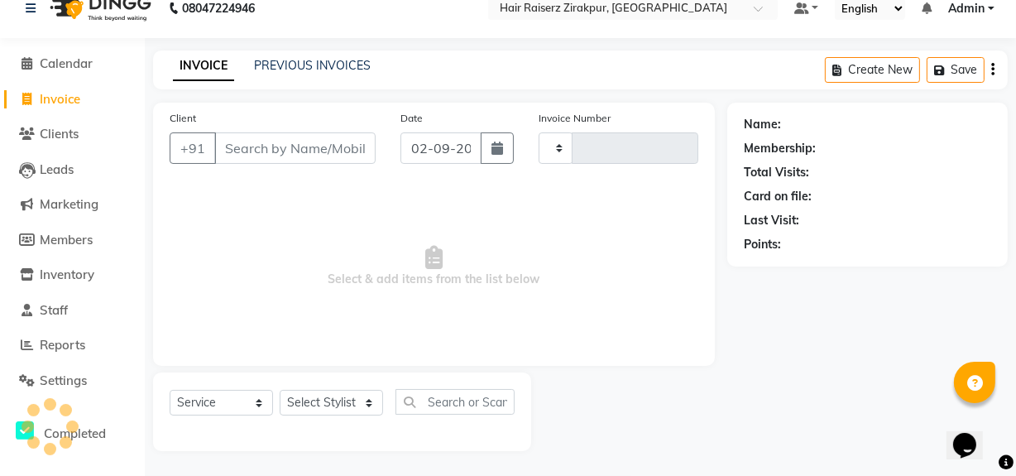
type input "0134"
select select "8680"
type input "8950122443"
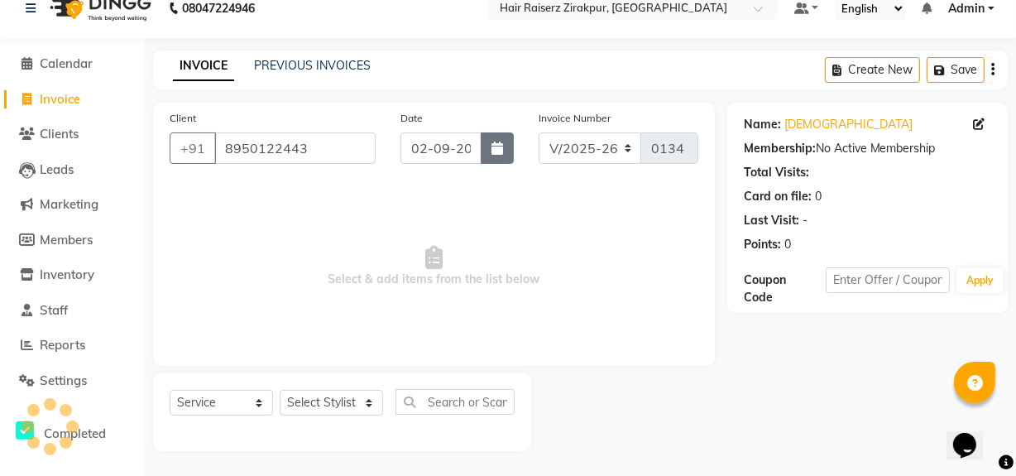
click at [501, 145] on icon "button" at bounding box center [498, 148] width 12 height 13
select select "9"
select select "2025"
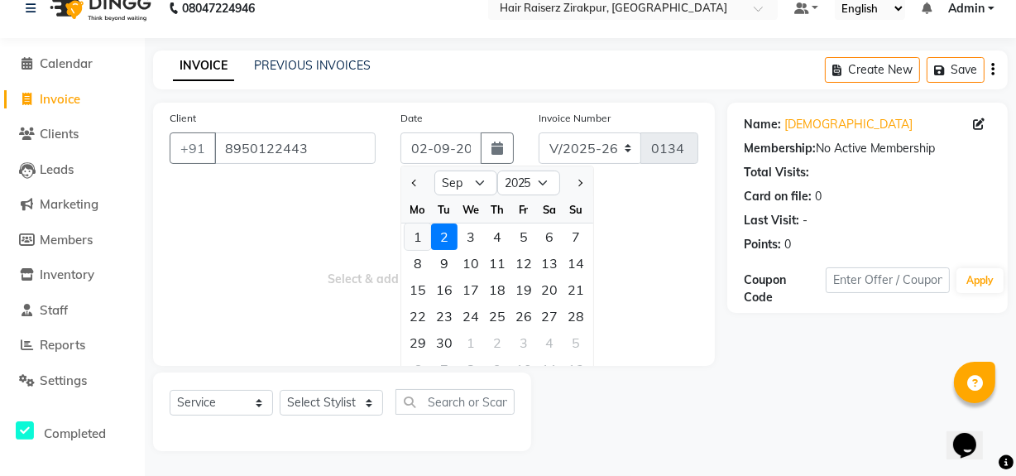
click at [416, 233] on div "1" at bounding box center [418, 236] width 26 height 26
type input "01-09-2025"
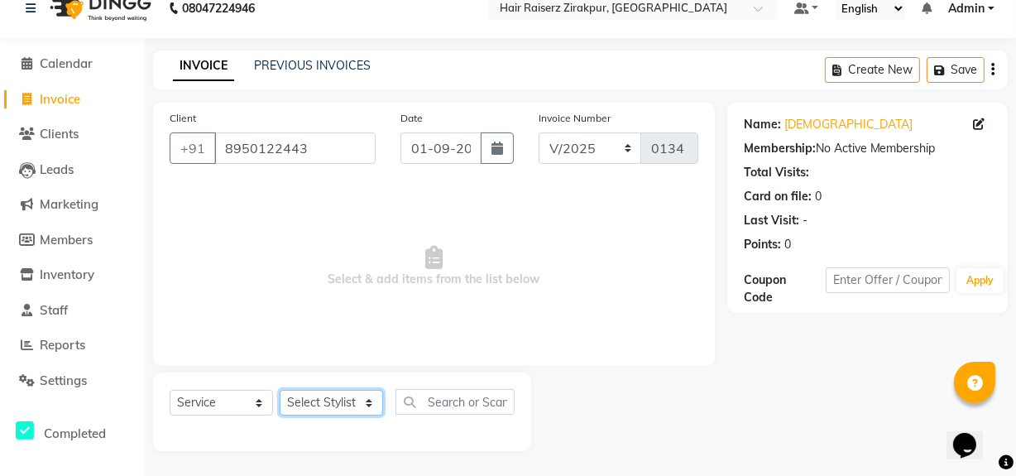
click at [348, 404] on select "Select Stylist [PERSON_NAME] Admin Akshay chhajlana Ashwin [PERSON_NAME] [PERSO…" at bounding box center [331, 403] width 103 height 26
select select "88994"
click at [280, 390] on select "Select Stylist [PERSON_NAME] Admin Akshay chhajlana Ashwin [PERSON_NAME] [PERSO…" at bounding box center [331, 403] width 103 height 26
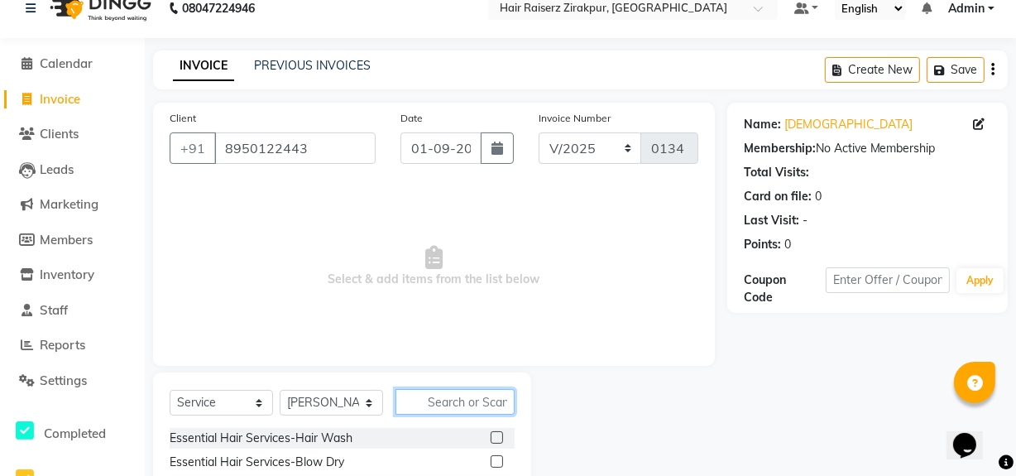
click at [471, 402] on input "text" at bounding box center [455, 402] width 119 height 26
type input "eye"
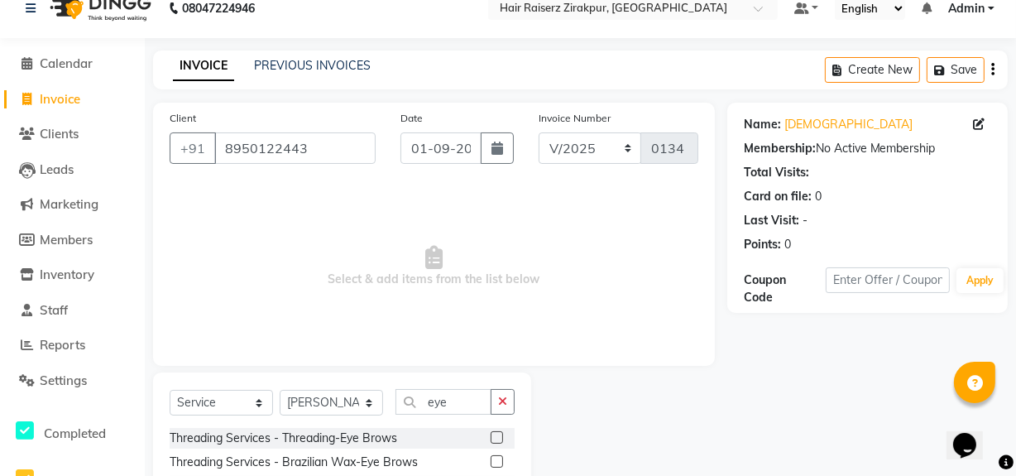
click at [497, 434] on label at bounding box center [497, 437] width 12 height 12
click at [497, 434] on input "checkbox" at bounding box center [496, 438] width 11 height 11
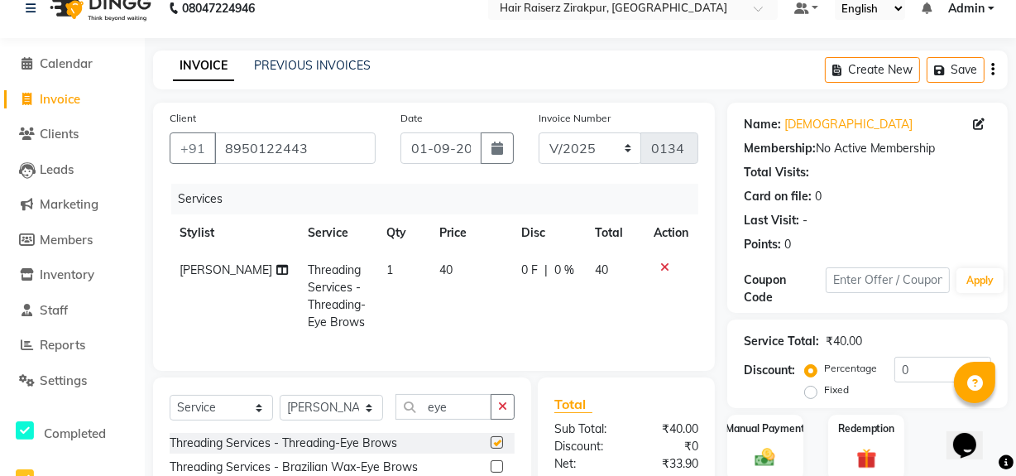
checkbox input "false"
click at [479, 418] on input "eye" at bounding box center [444, 407] width 96 height 26
type input "e"
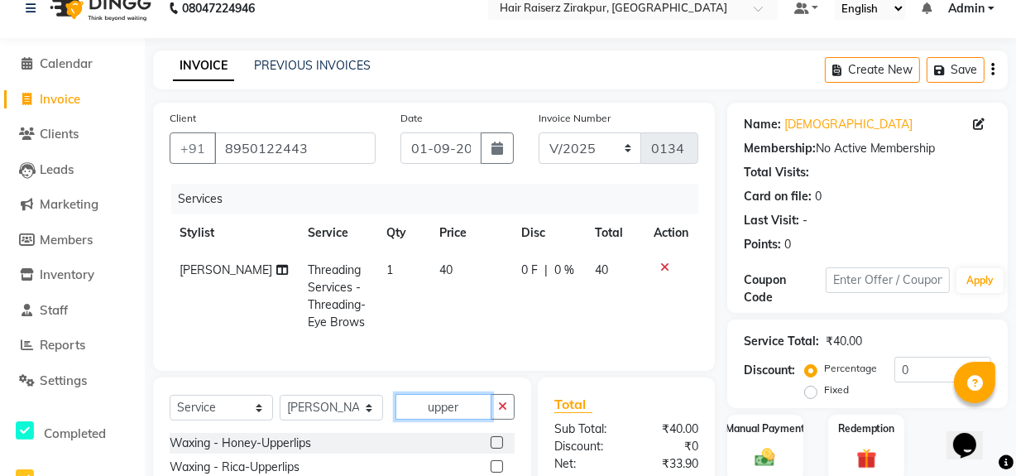
scroll to position [203, 0]
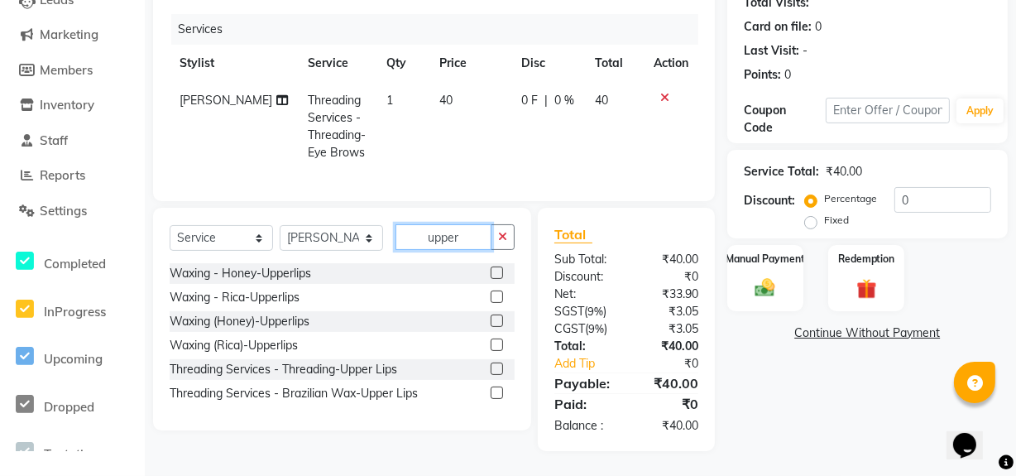
type input "upper"
click at [497, 371] on label at bounding box center [497, 368] width 12 height 12
click at [497, 371] on input "checkbox" at bounding box center [496, 369] width 11 height 11
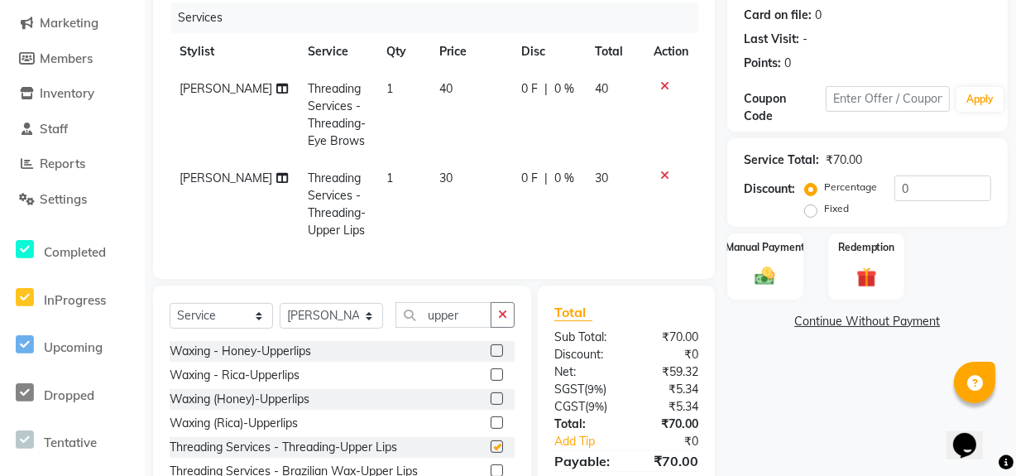
checkbox input "false"
click at [507, 320] on button "button" at bounding box center [503, 315] width 24 height 26
type input "fore"
click at [497, 453] on label at bounding box center [497, 446] width 12 height 12
click at [497, 453] on input "checkbox" at bounding box center [496, 447] width 11 height 11
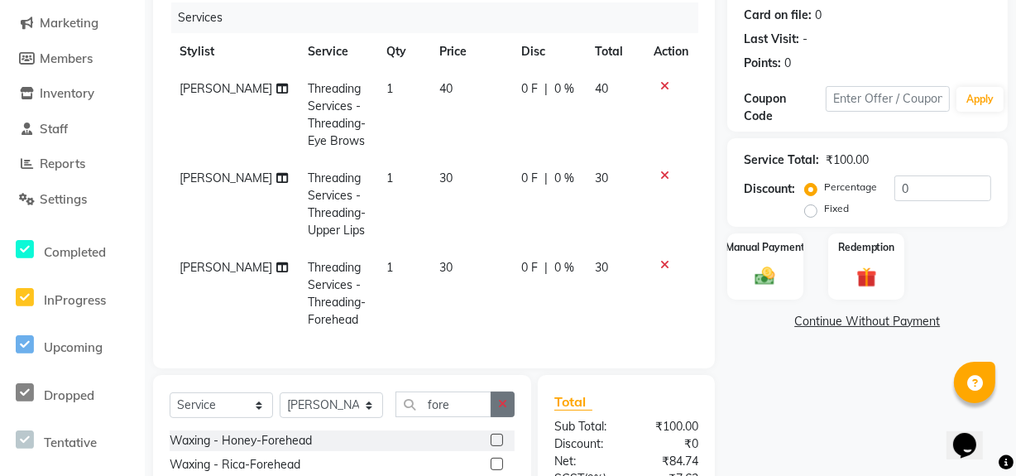
checkbox input "false"
click at [439, 93] on span "40" at bounding box center [445, 88] width 13 height 15
select select "88994"
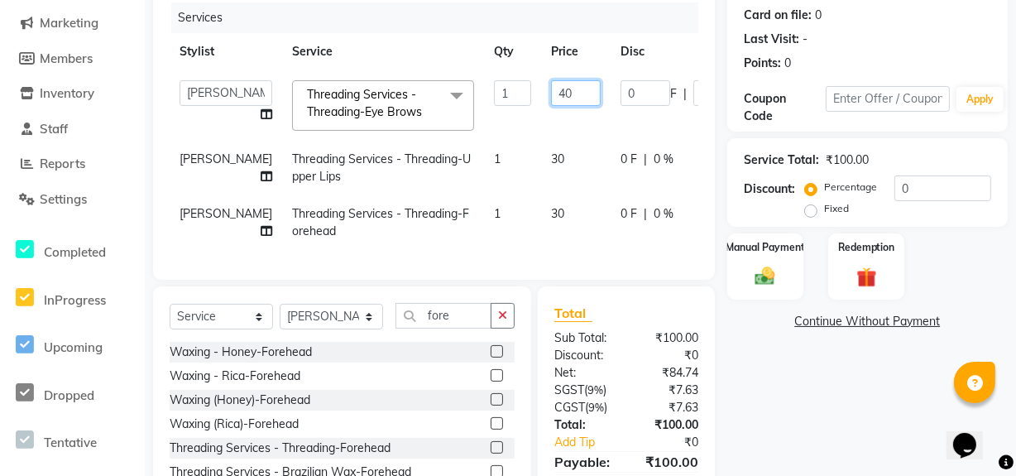
click at [551, 98] on input "40" at bounding box center [576, 93] width 50 height 26
type input "4"
type input "50"
click at [529, 157] on tbody "[PERSON_NAME] Admin Akshay chhajlana Ashwin [PERSON_NAME] [PERSON_NAME] Mushara…" at bounding box center [518, 160] width 696 height 180
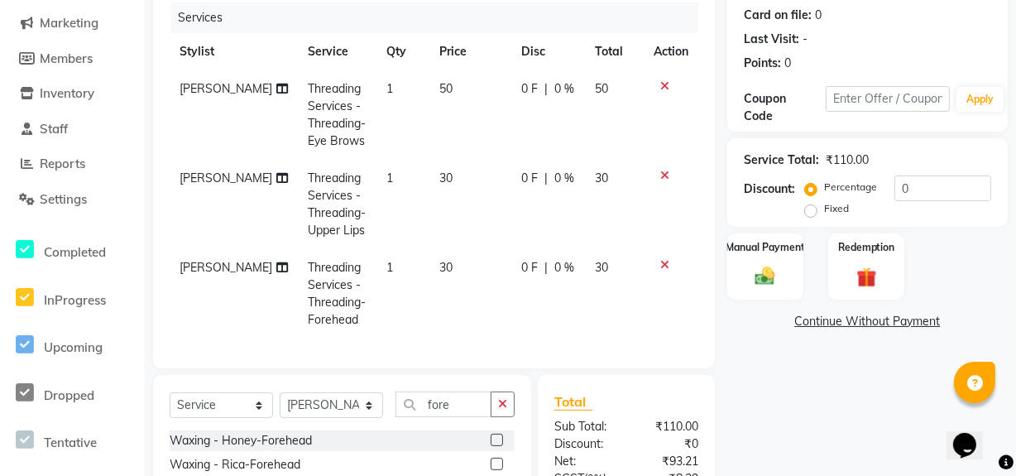
click at [441, 181] on td "30" at bounding box center [471, 204] width 82 height 89
select select "88994"
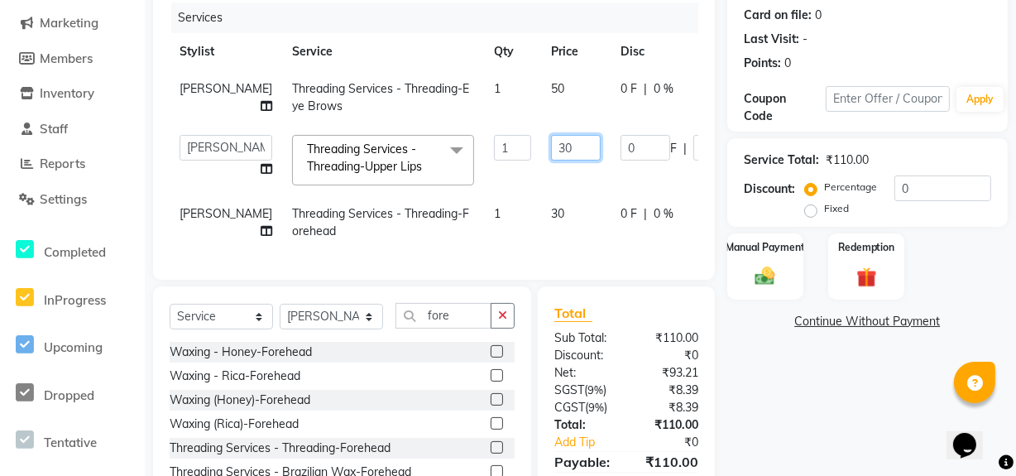
click at [551, 161] on input "30" at bounding box center [576, 148] width 50 height 26
type input "3"
type input "50"
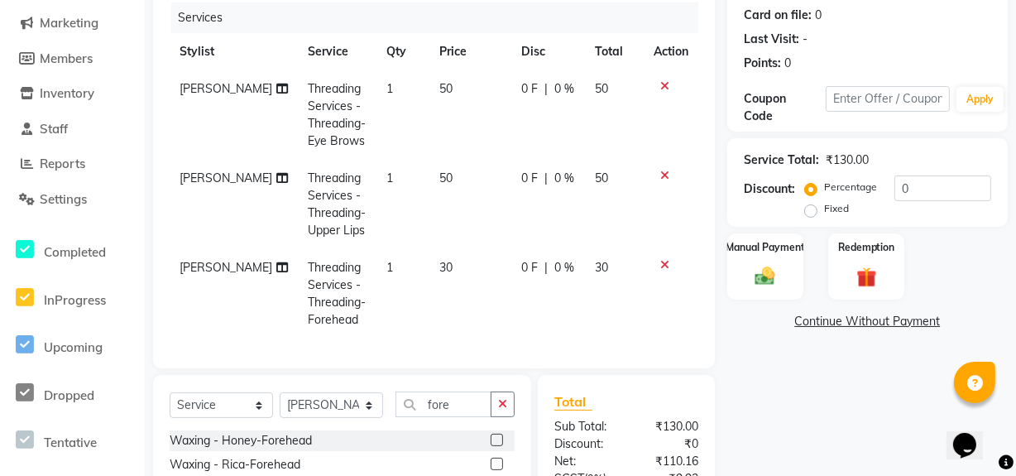
click at [524, 233] on tbody "[PERSON_NAME] Threading Services - Threading-Eye Brows 1 50 0 F | 0 % 50 [PERSO…" at bounding box center [434, 204] width 529 height 268
click at [439, 268] on span "30" at bounding box center [445, 267] width 13 height 15
select select "88994"
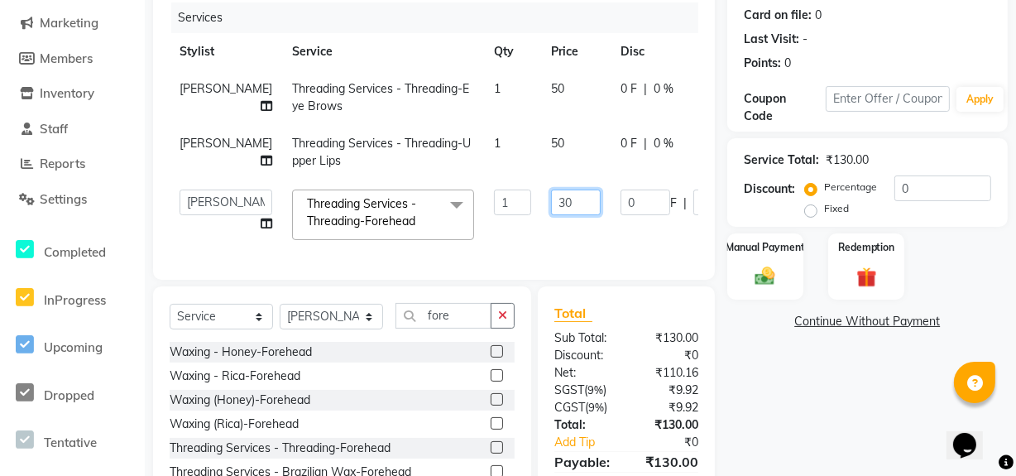
click at [551, 215] on input "30" at bounding box center [576, 203] width 50 height 26
type input "3"
type input "50"
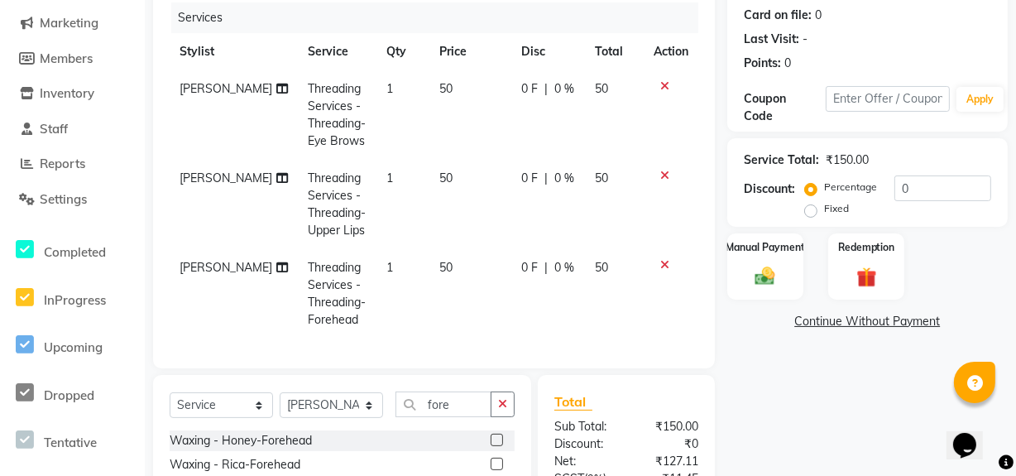
click at [839, 403] on div "Name: [PERSON_NAME] Membership: No Active Membership Total Visits: Card on file…" at bounding box center [873, 269] width 293 height 697
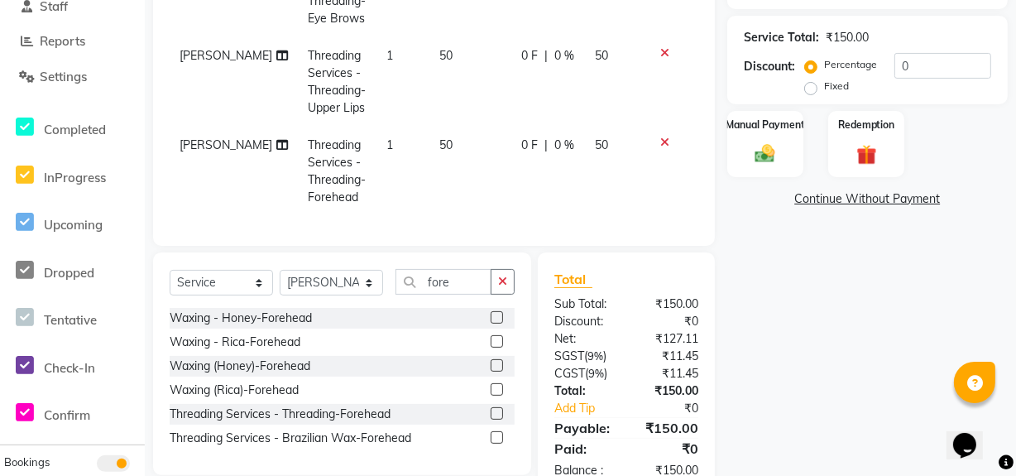
scroll to position [381, 0]
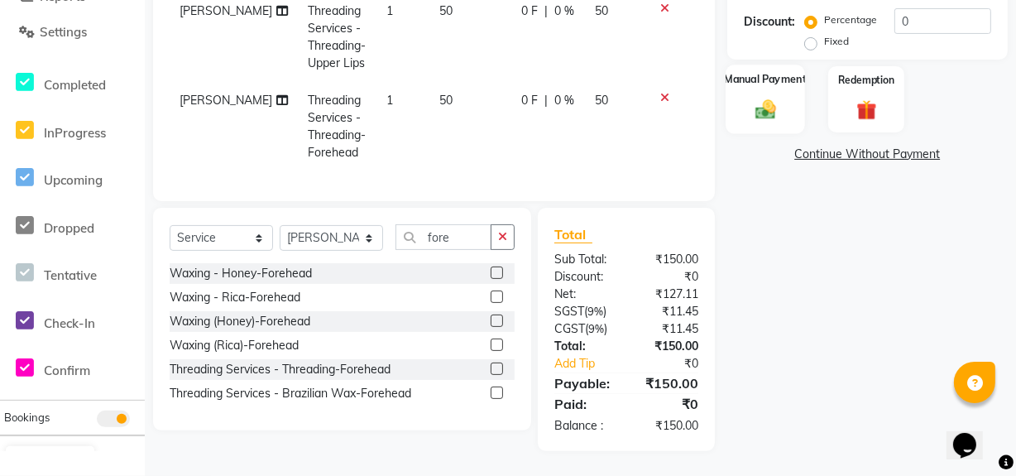
click at [761, 82] on div "Manual Payment" at bounding box center [765, 99] width 79 height 69
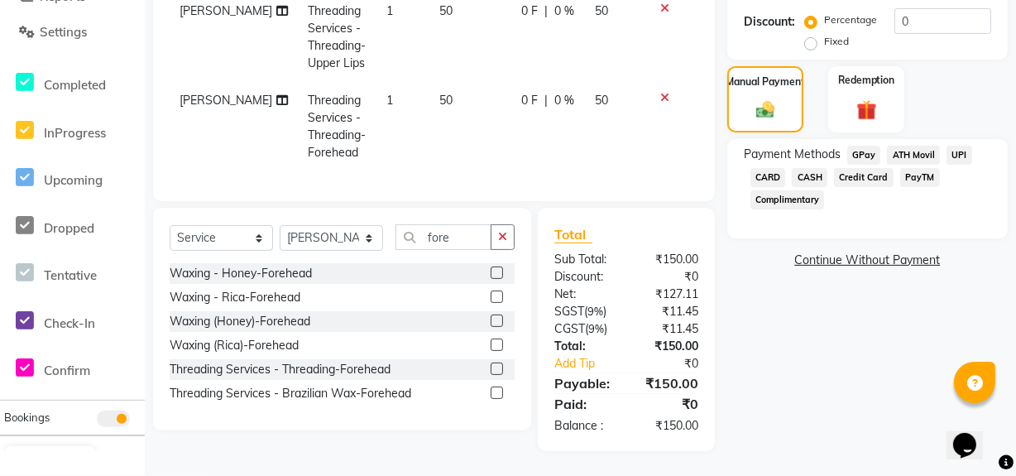
click at [948, 146] on span "UPI" at bounding box center [960, 155] width 26 height 19
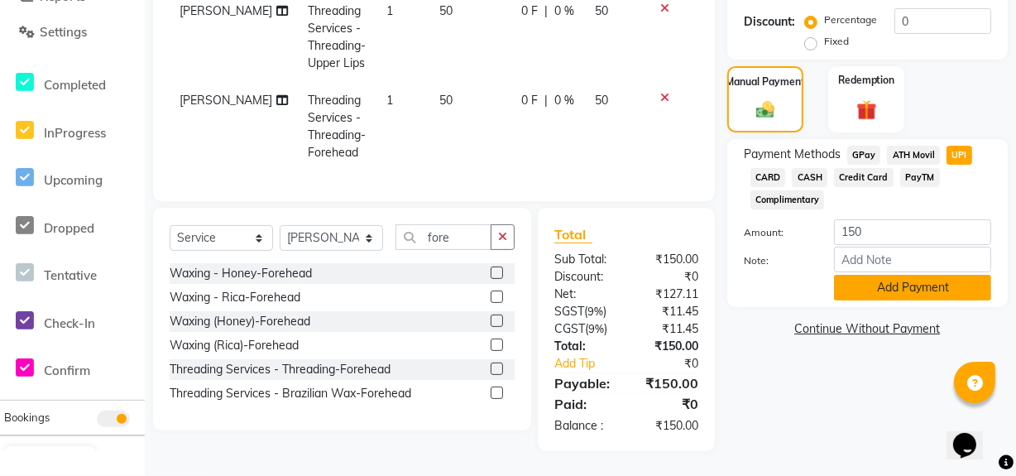
click at [896, 277] on button "Add Payment" at bounding box center [912, 288] width 157 height 26
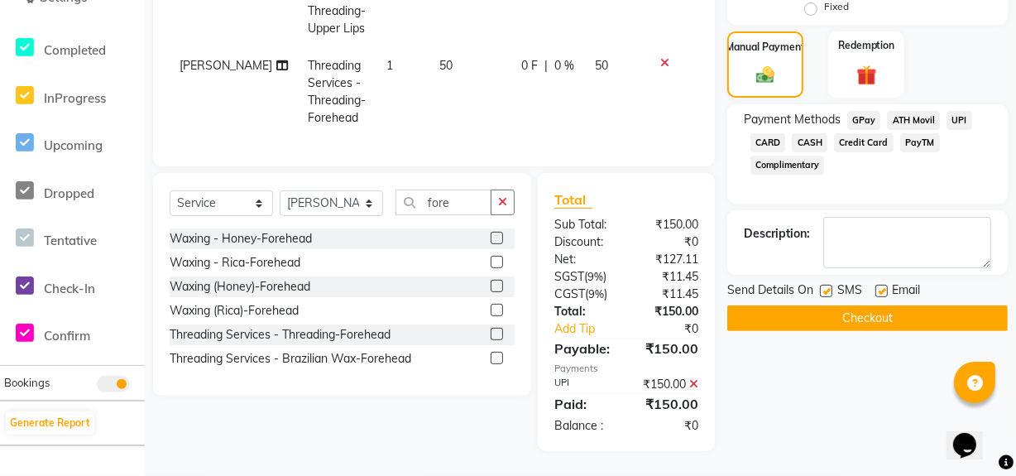
scroll to position [433, 0]
drag, startPoint x: 1014, startPoint y: 343, endPoint x: 1026, endPoint y: 242, distance: 101.7
click at [865, 349] on div "Name: [PERSON_NAME] Membership: No Active Membership Total Visits: Card on file…" at bounding box center [873, 85] width 293 height 732
click at [866, 305] on button "Checkout" at bounding box center [867, 318] width 281 height 26
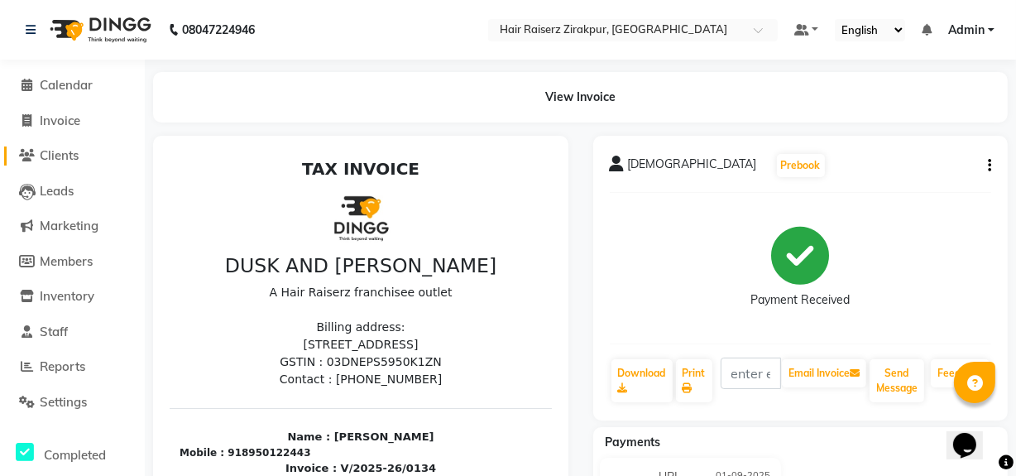
click at [57, 153] on span "Clients" at bounding box center [59, 155] width 39 height 16
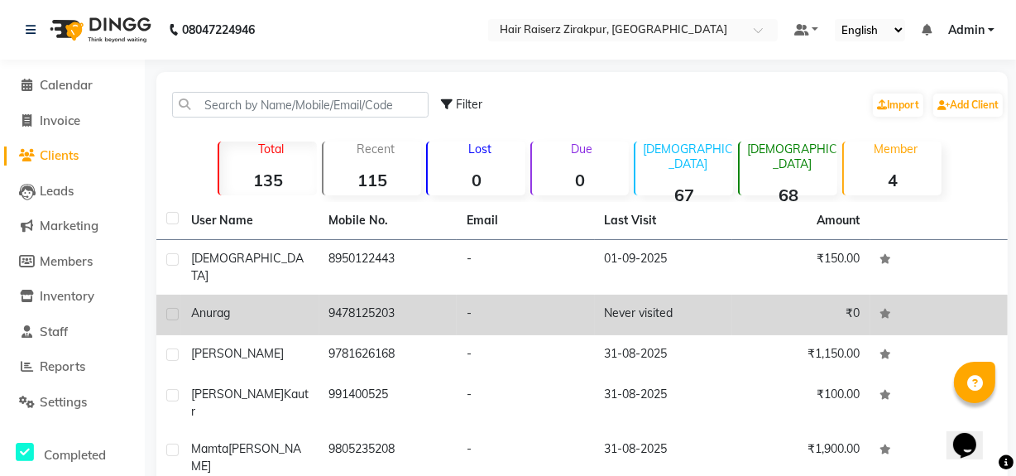
click at [257, 305] on div "Anurag" at bounding box center [250, 313] width 118 height 17
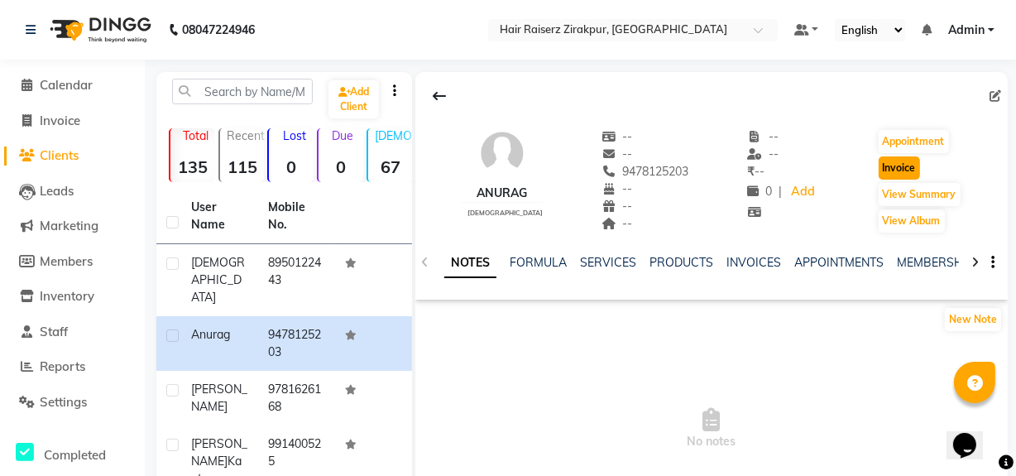
click at [902, 172] on button "Invoice" at bounding box center [899, 167] width 41 height 23
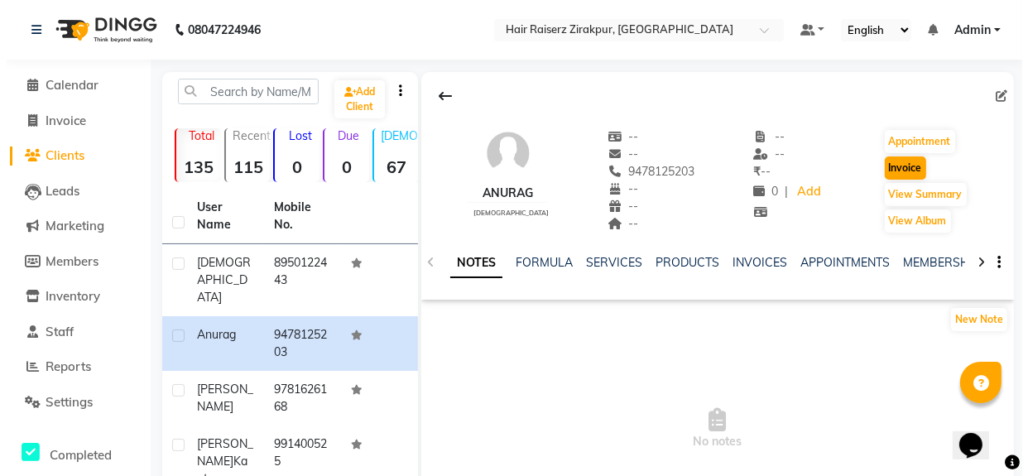
scroll to position [22, 0]
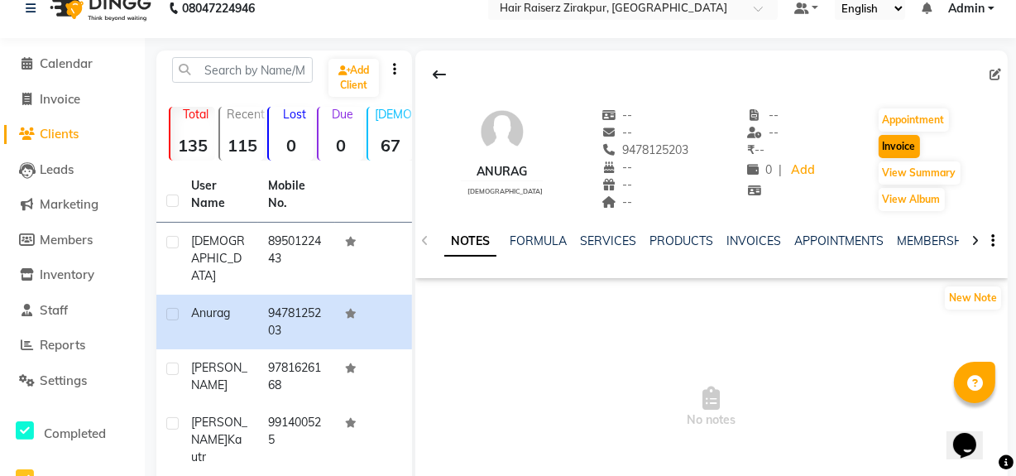
select select "8680"
select select "service"
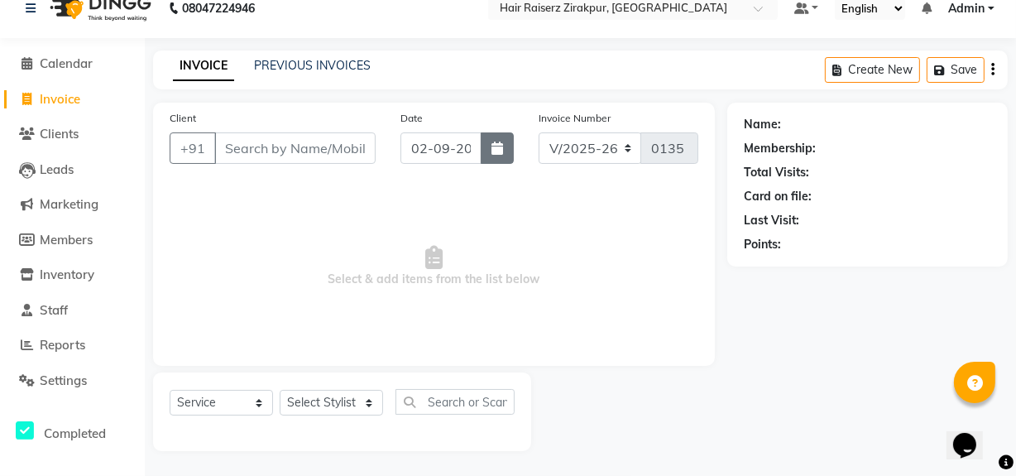
type input "9478125203"
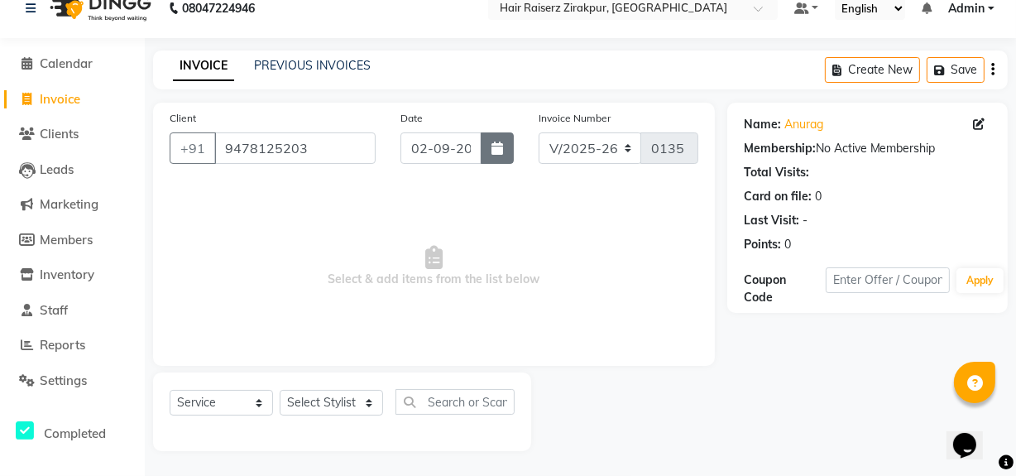
click at [500, 161] on button "button" at bounding box center [497, 147] width 33 height 31
select select "9"
select select "2025"
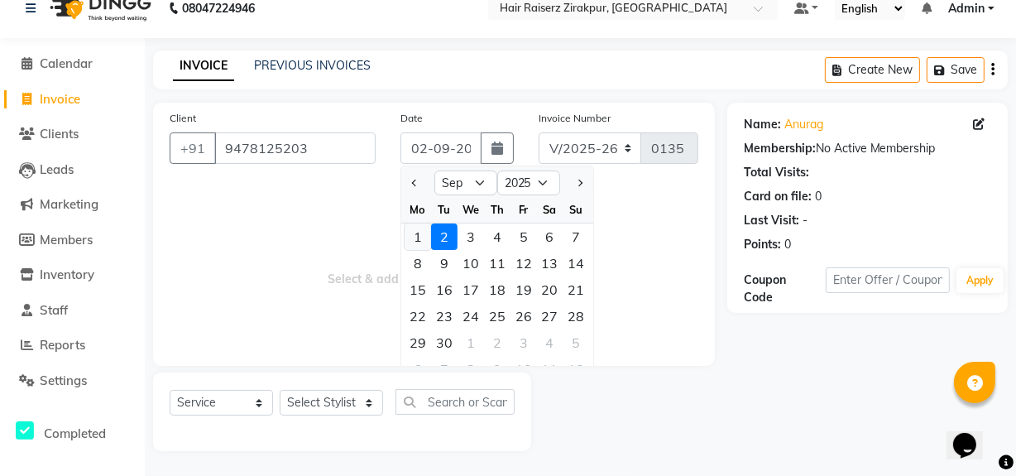
click at [420, 235] on div "1" at bounding box center [418, 236] width 26 height 26
type input "01-09-2025"
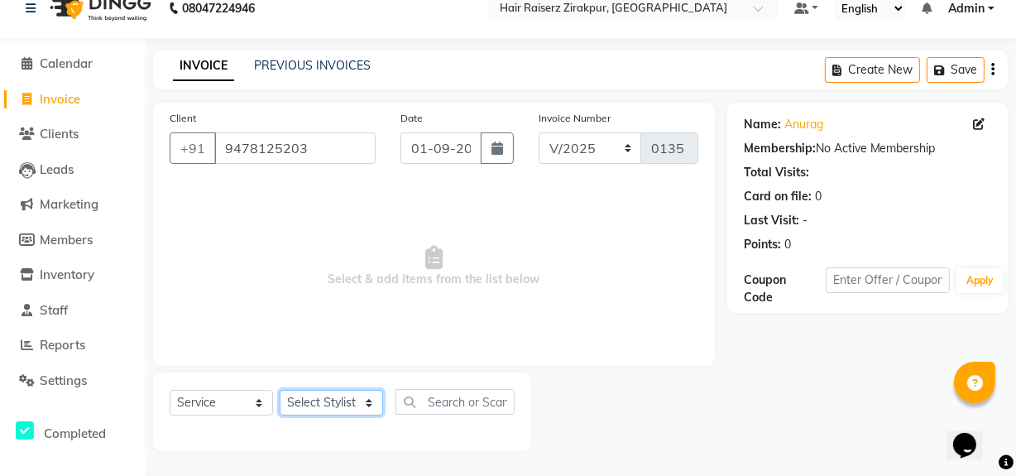
click at [372, 404] on select "Select Stylist [PERSON_NAME] Admin Akshay chhajlana Ashwin [PERSON_NAME] [PERSO…" at bounding box center [331, 403] width 103 height 26
click at [209, 306] on span "Select & add items from the list below" at bounding box center [434, 267] width 529 height 166
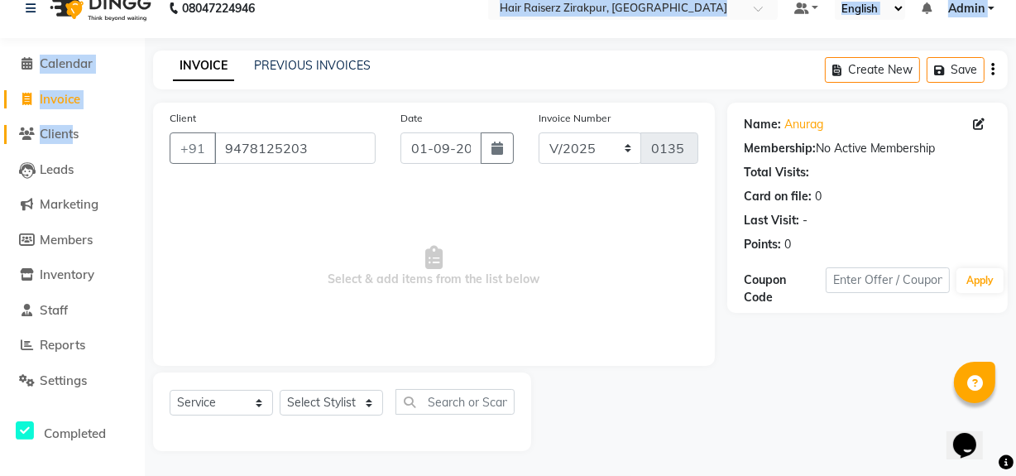
drag, startPoint x: 332, startPoint y: 27, endPoint x: 67, endPoint y: 143, distance: 289.1
click at [67, 143] on app-home "08047224946 Select Location × Hair Raiserz Zirakpur, Zirakpur Default Panel My …" at bounding box center [508, 226] width 1016 height 497
click at [67, 143] on li "Clients" at bounding box center [72, 135] width 145 height 36
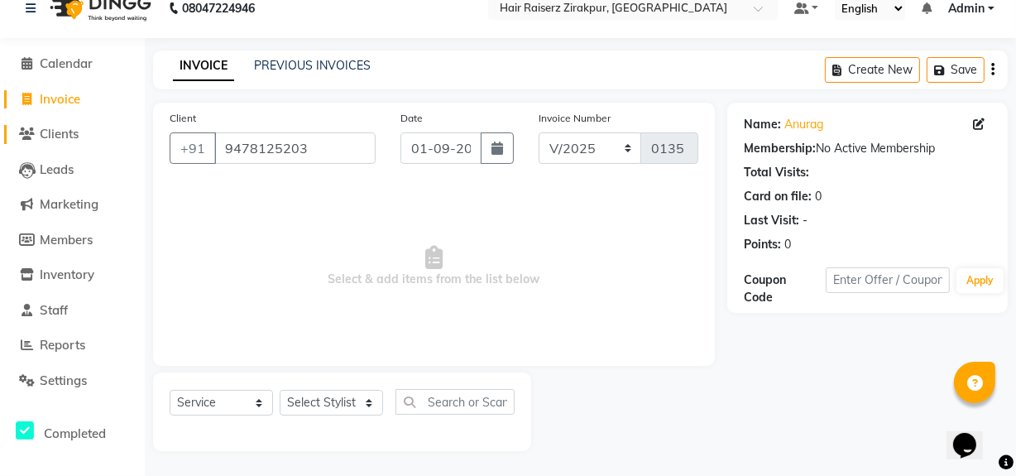
click at [70, 133] on span "Clients" at bounding box center [59, 134] width 39 height 16
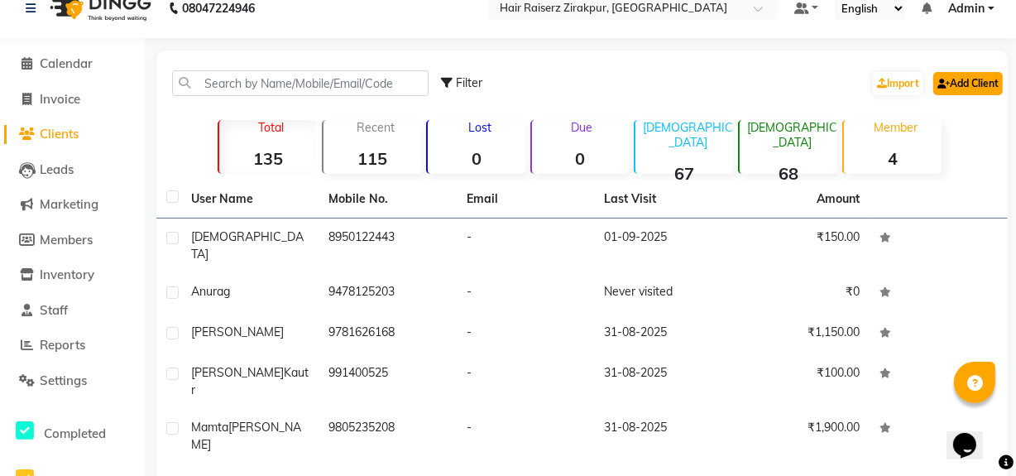
click at [966, 84] on link "Add Client" at bounding box center [969, 83] width 70 height 23
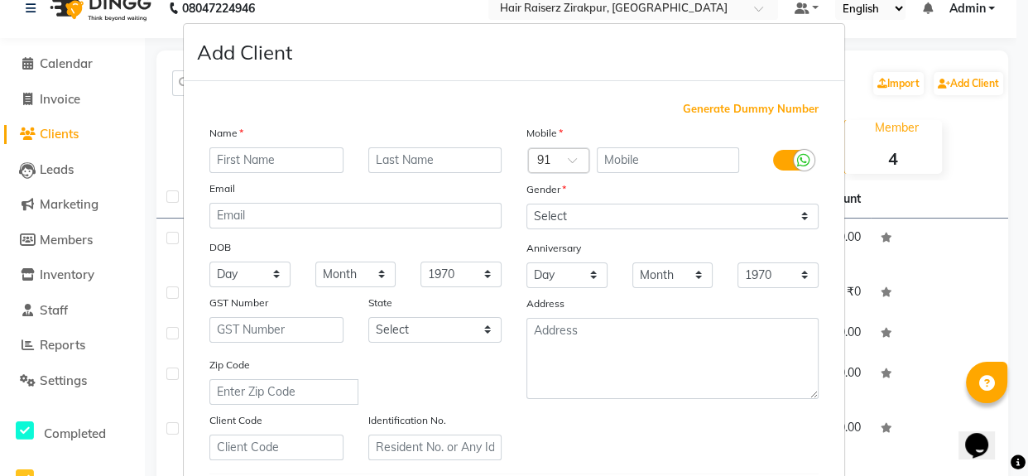
click at [272, 155] on input "text" at bounding box center [276, 160] width 134 height 26
click at [237, 159] on input "text" at bounding box center [276, 160] width 134 height 26
type input "a"
type input "Ashish"
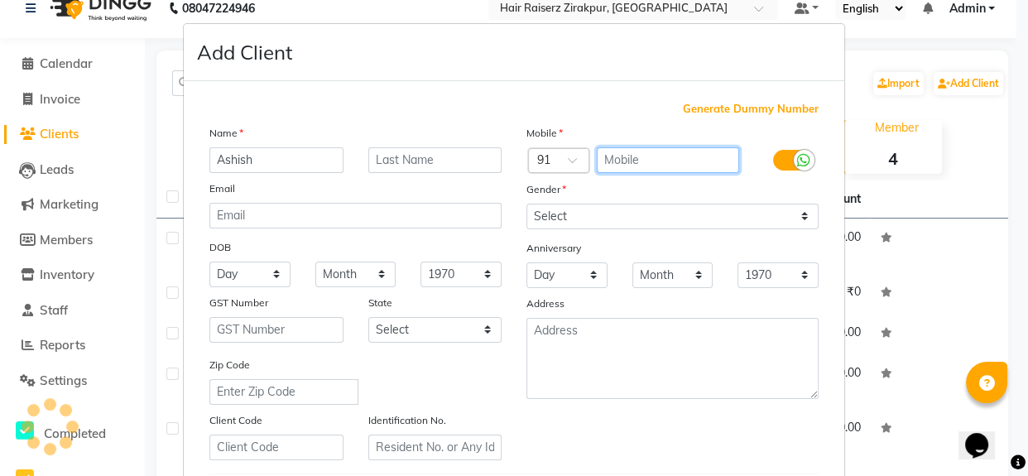
click at [612, 164] on input "text" at bounding box center [668, 160] width 143 height 26
type input "9418023445"
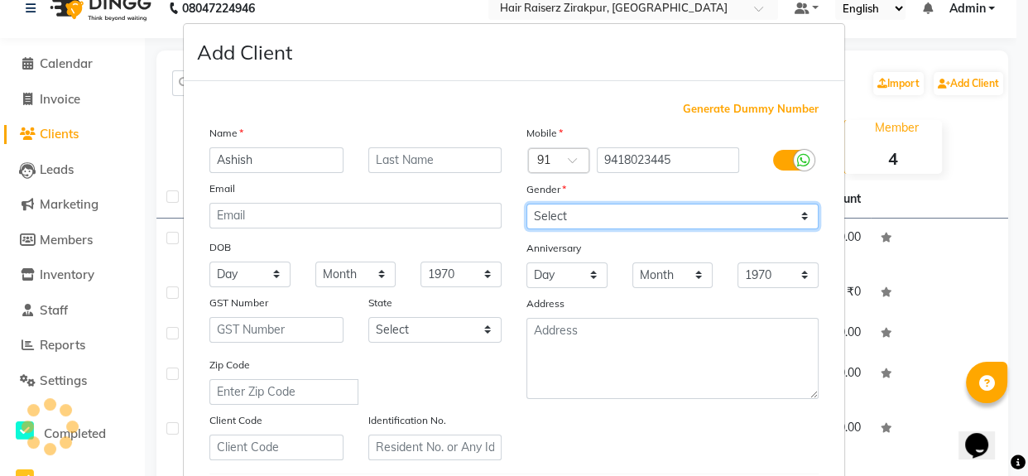
click at [619, 221] on select "Select [DEMOGRAPHIC_DATA] [DEMOGRAPHIC_DATA] Other Prefer Not To Say" at bounding box center [672, 217] width 292 height 26
select select "[DEMOGRAPHIC_DATA]"
click at [526, 204] on select "Select [DEMOGRAPHIC_DATA] [DEMOGRAPHIC_DATA] Other Prefer Not To Say" at bounding box center [672, 217] width 292 height 26
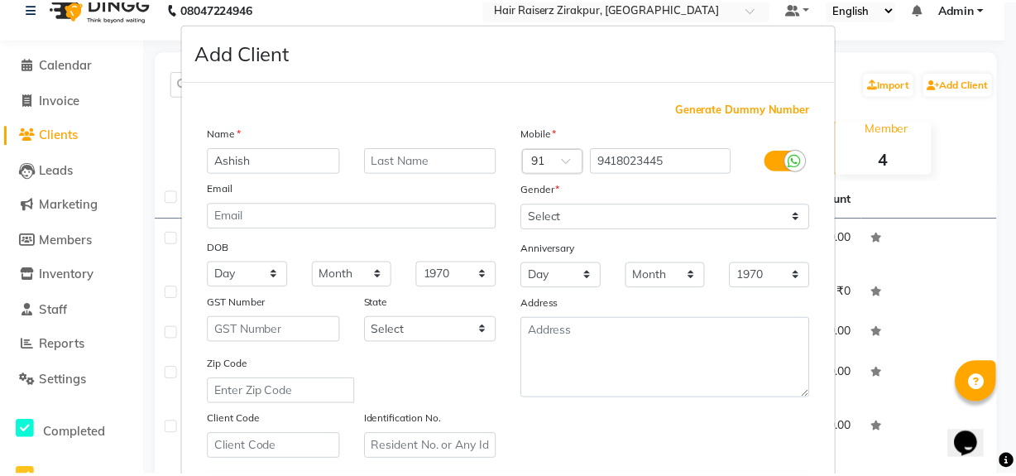
scroll to position [257, 0]
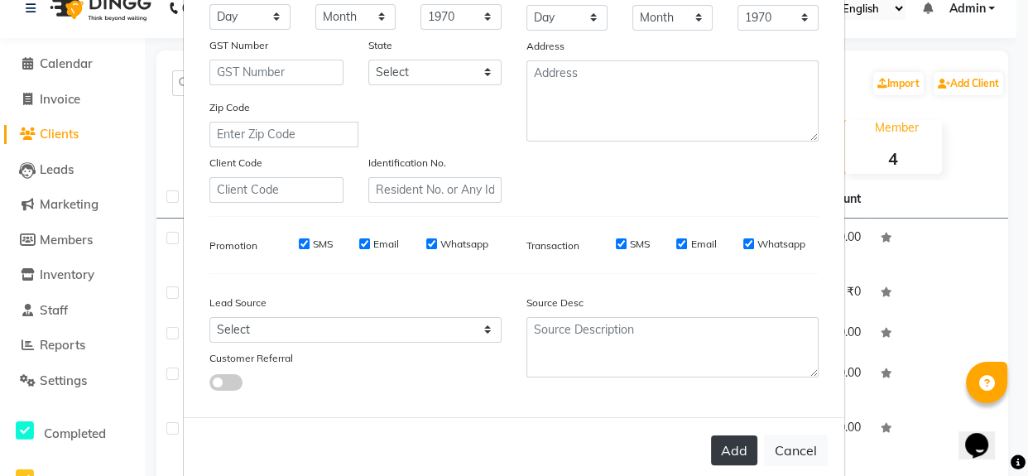
click at [727, 449] on button "Add" at bounding box center [734, 450] width 46 height 30
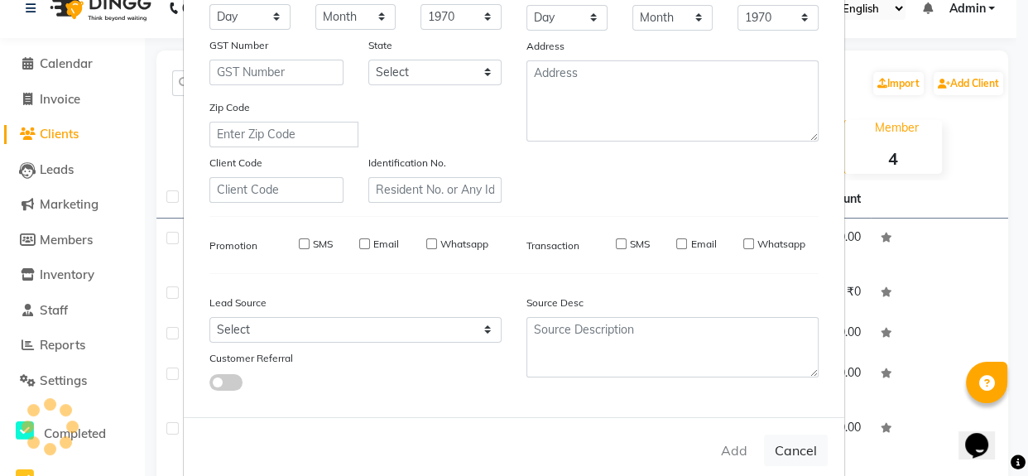
select select
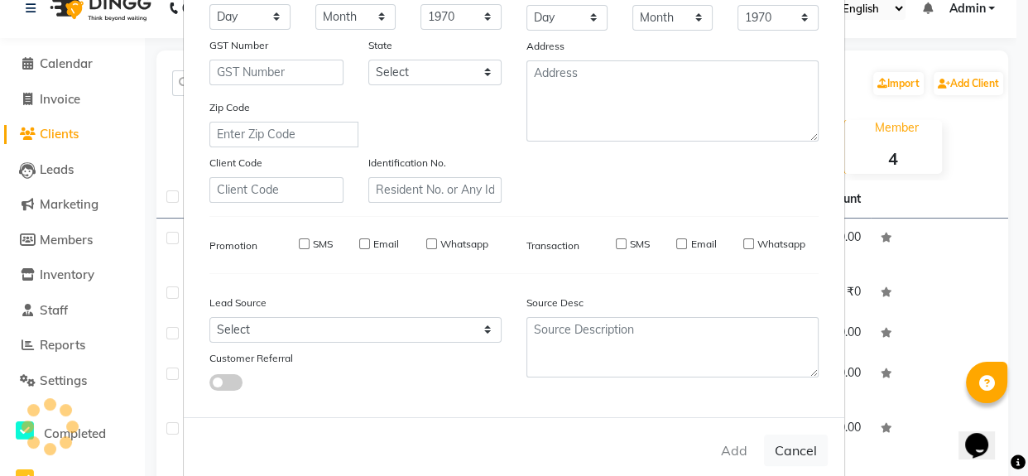
select select
checkbox input "false"
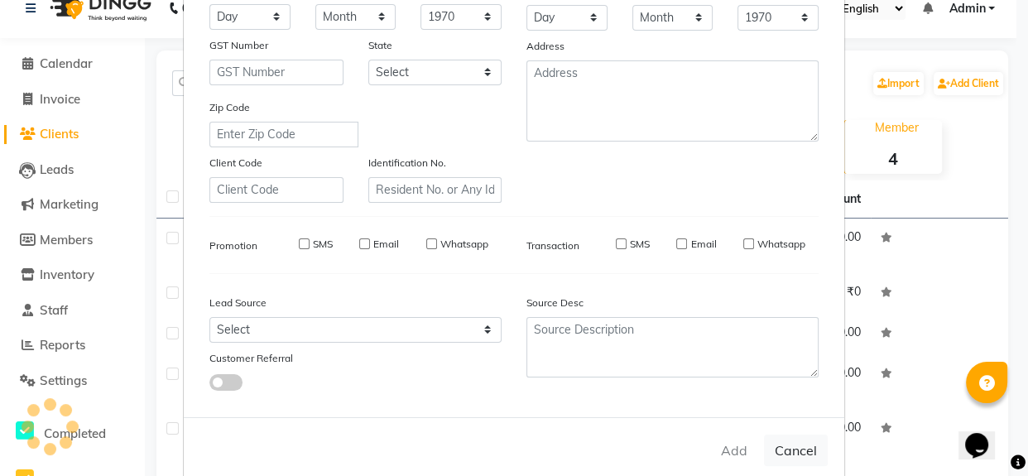
checkbox input "false"
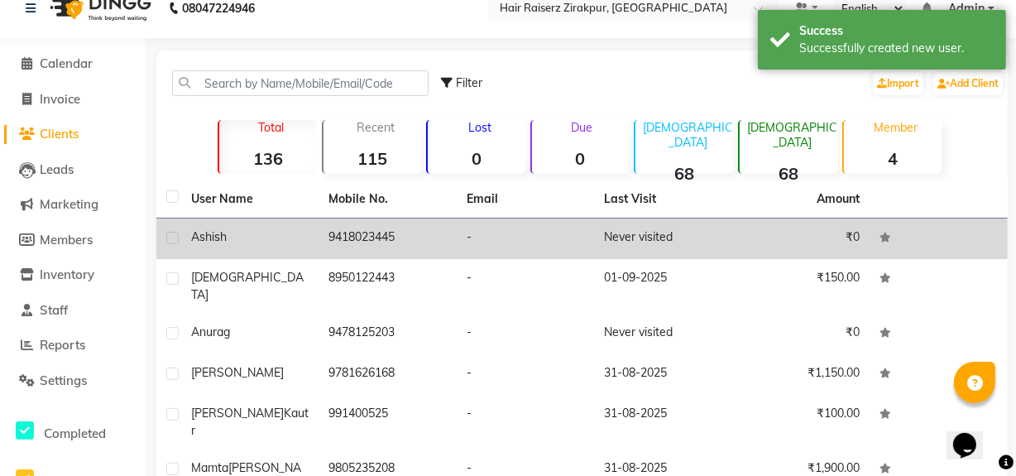
click at [665, 245] on td "Never visited" at bounding box center [664, 238] width 138 height 41
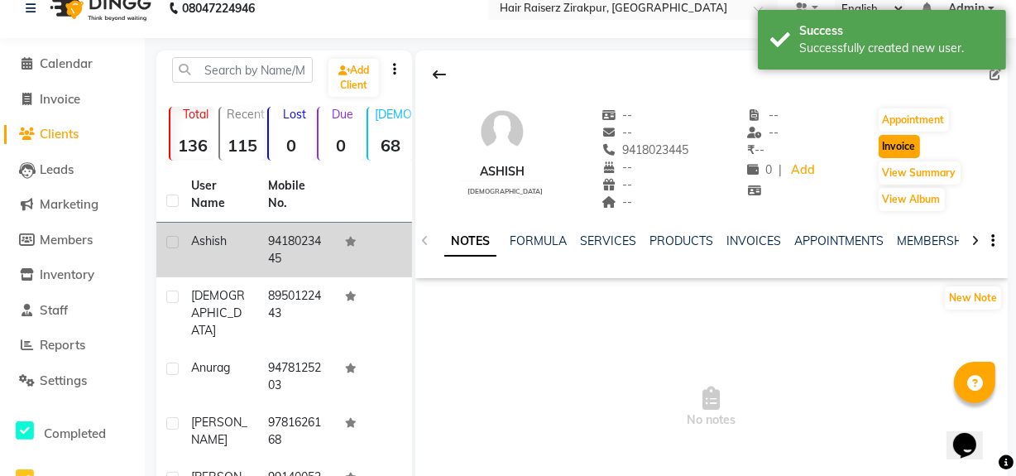
click at [891, 137] on button "Invoice" at bounding box center [899, 146] width 41 height 23
select select "8680"
select select "service"
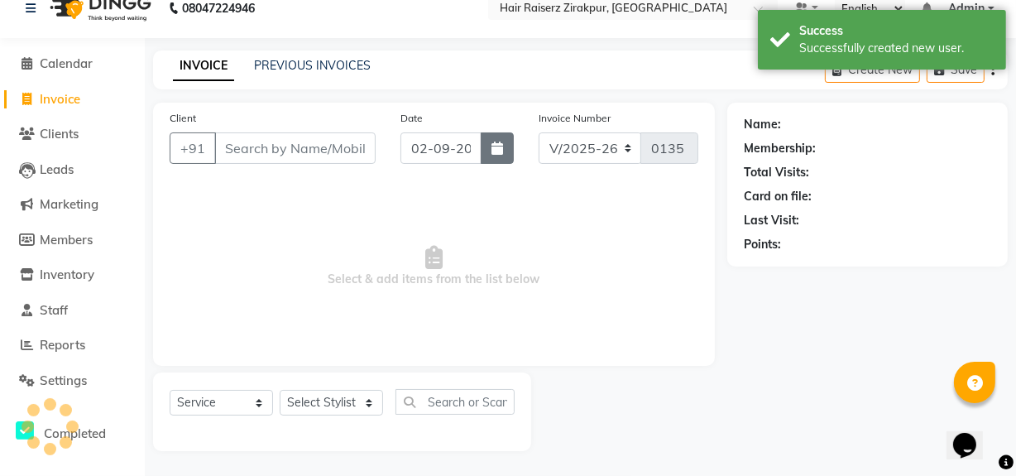
type input "9418023445"
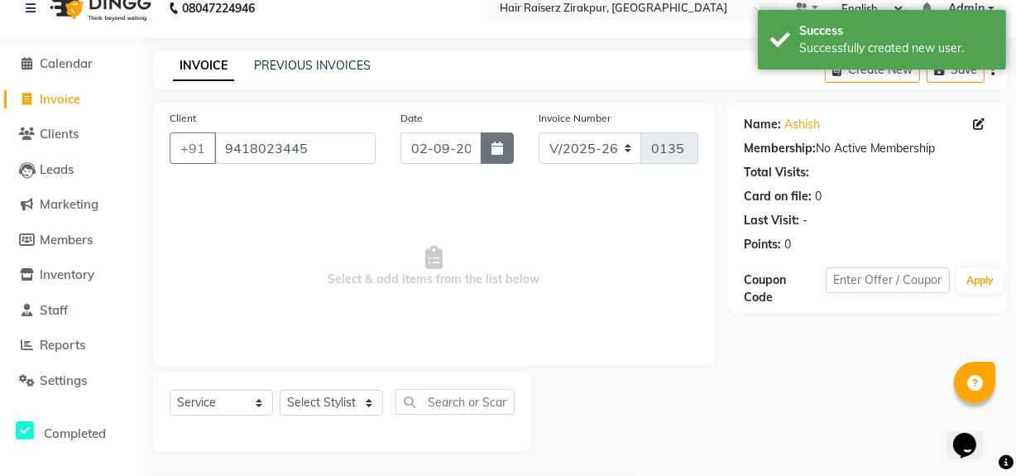
click at [496, 151] on icon "button" at bounding box center [498, 148] width 12 height 13
select select "9"
select select "2025"
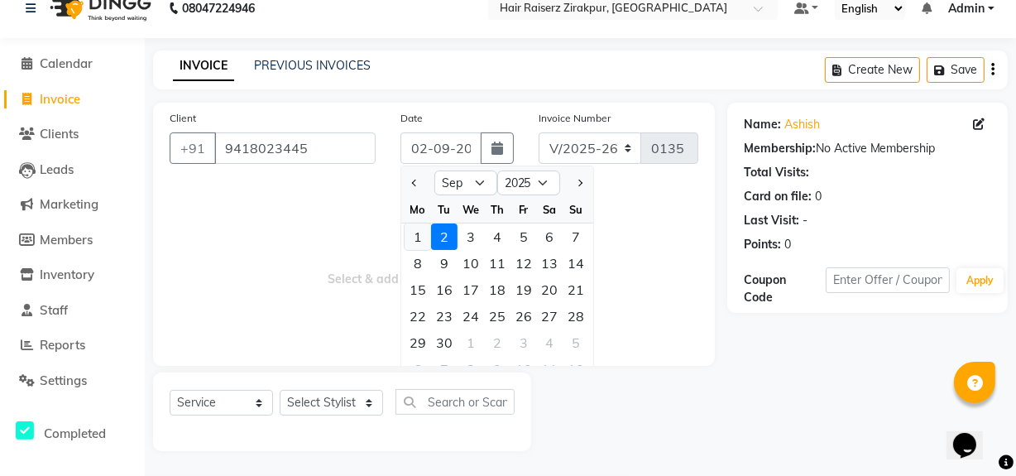
click at [420, 235] on div "1" at bounding box center [418, 236] width 26 height 26
type input "01-09-2025"
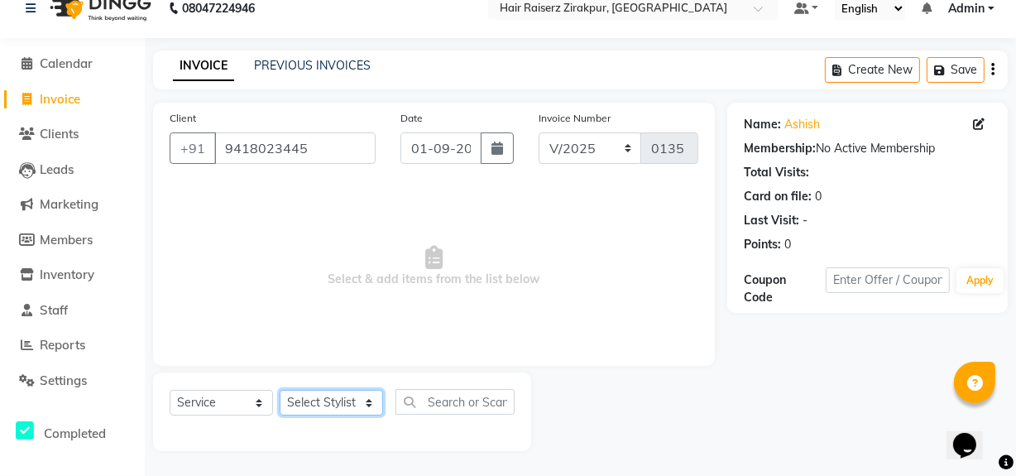
click at [362, 401] on select "Select Stylist [PERSON_NAME] Admin Akshay chhajlana Ashwin [PERSON_NAME] [PERSO…" at bounding box center [331, 403] width 103 height 26
select select "88900"
click at [280, 390] on select "Select Stylist [PERSON_NAME] Admin Akshay chhajlana Ashwin [PERSON_NAME] [PERSO…" at bounding box center [331, 403] width 103 height 26
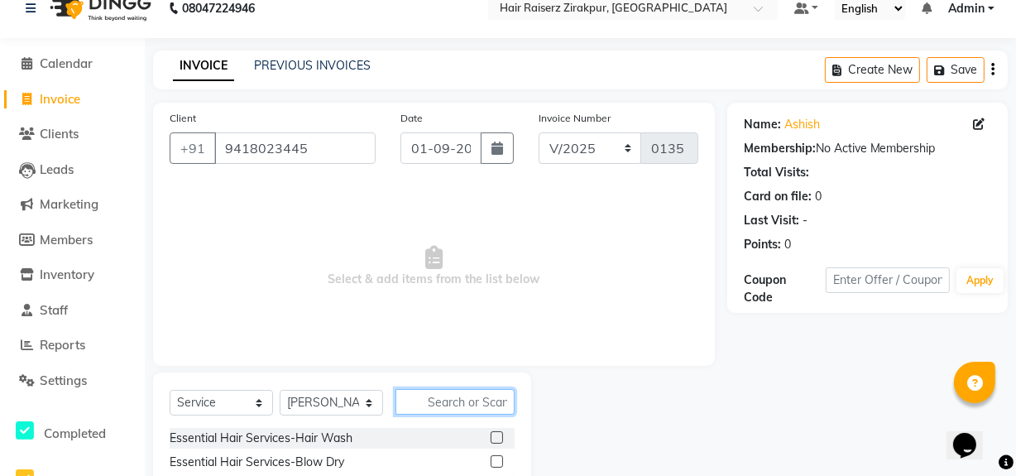
click at [430, 412] on input "text" at bounding box center [455, 402] width 119 height 26
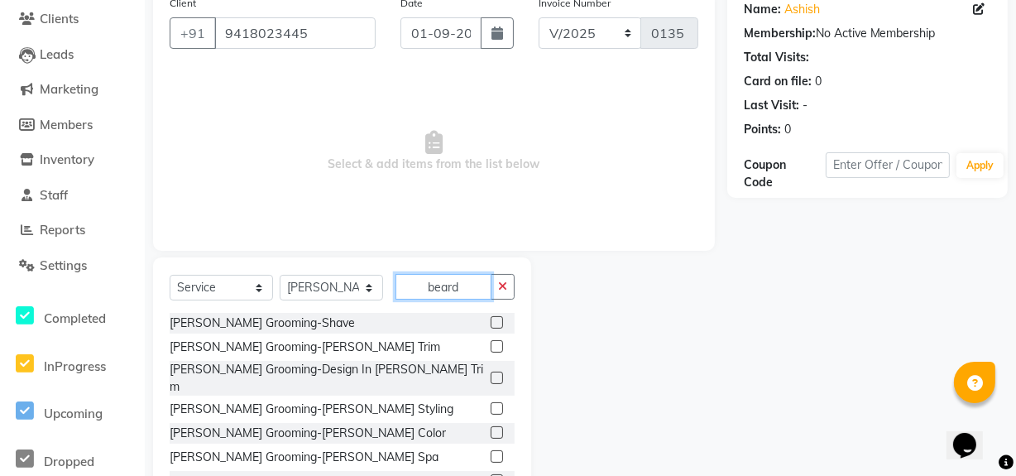
type input "beard"
click at [491, 348] on label at bounding box center [497, 346] width 12 height 12
click at [491, 348] on input "checkbox" at bounding box center [496, 347] width 11 height 11
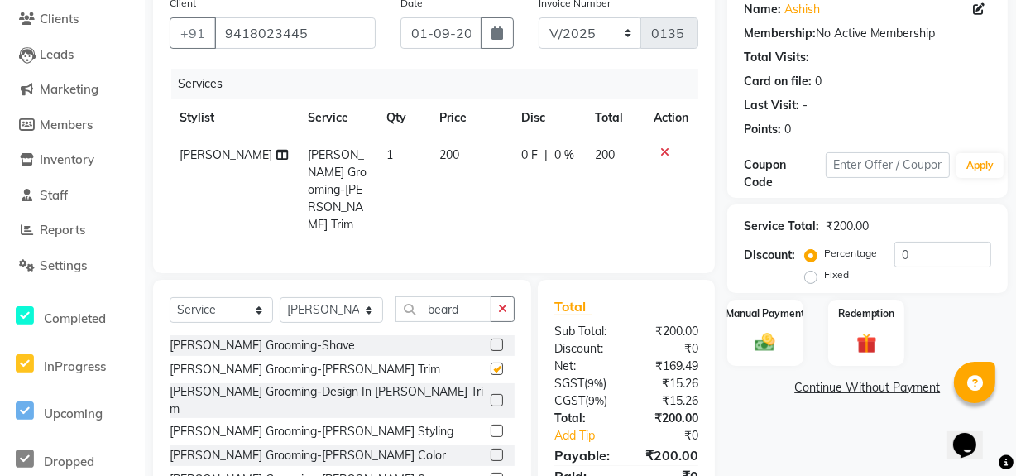
checkbox input "false"
click at [505, 303] on icon "button" at bounding box center [502, 309] width 9 height 12
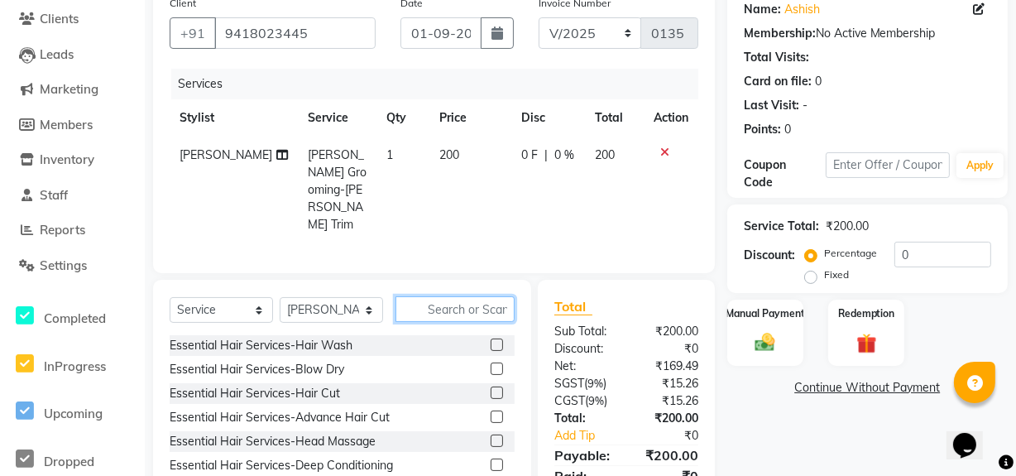
click at [463, 296] on input "text" at bounding box center [455, 309] width 119 height 26
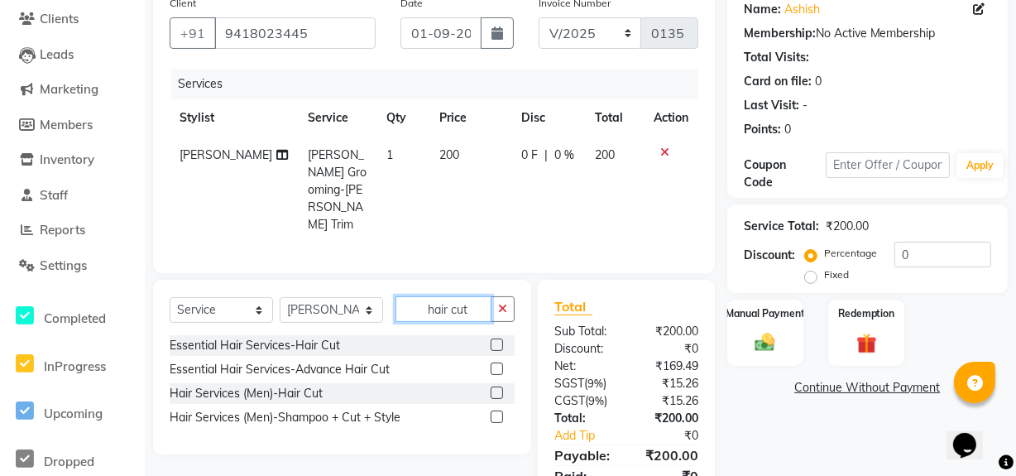
type input "hair cut"
click at [498, 386] on label at bounding box center [497, 392] width 12 height 12
click at [498, 388] on input "checkbox" at bounding box center [496, 393] width 11 height 11
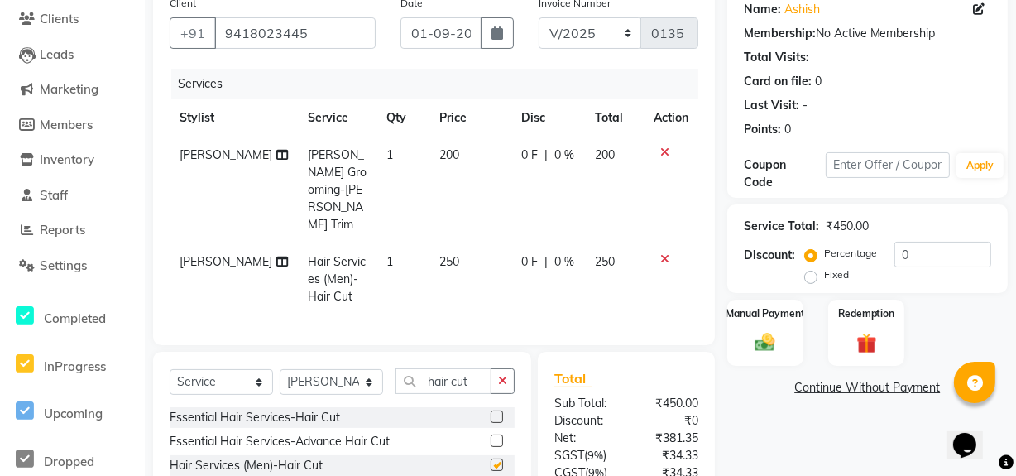
checkbox input "false"
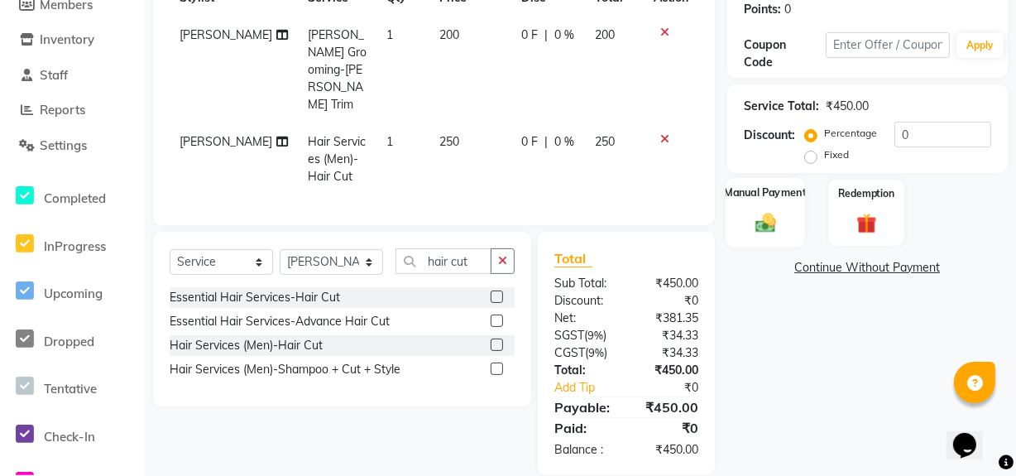
click at [774, 227] on img at bounding box center [765, 222] width 34 height 24
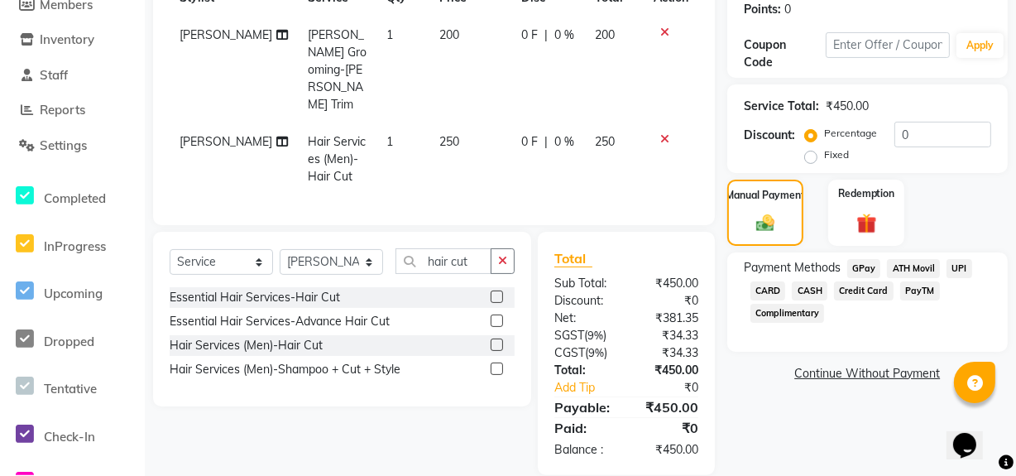
click at [962, 265] on span "UPI" at bounding box center [960, 268] width 26 height 19
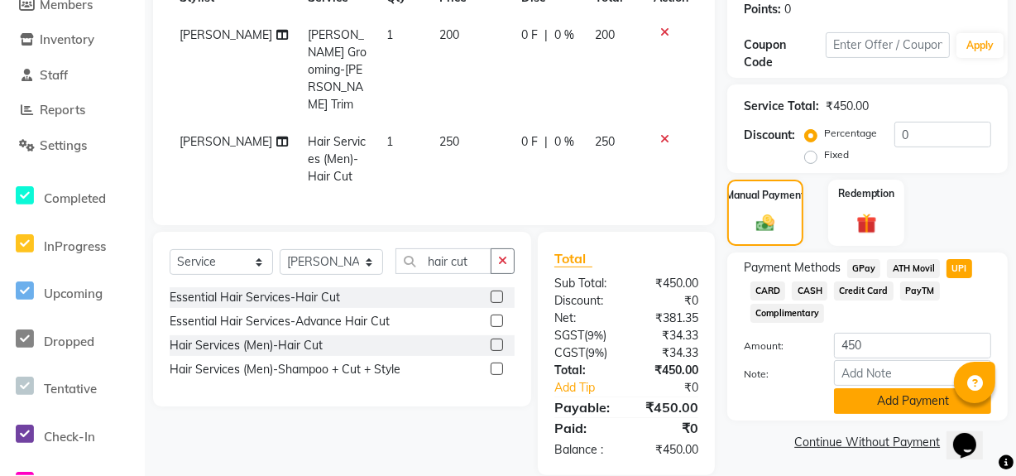
click at [894, 402] on button "Add Payment" at bounding box center [912, 401] width 157 height 26
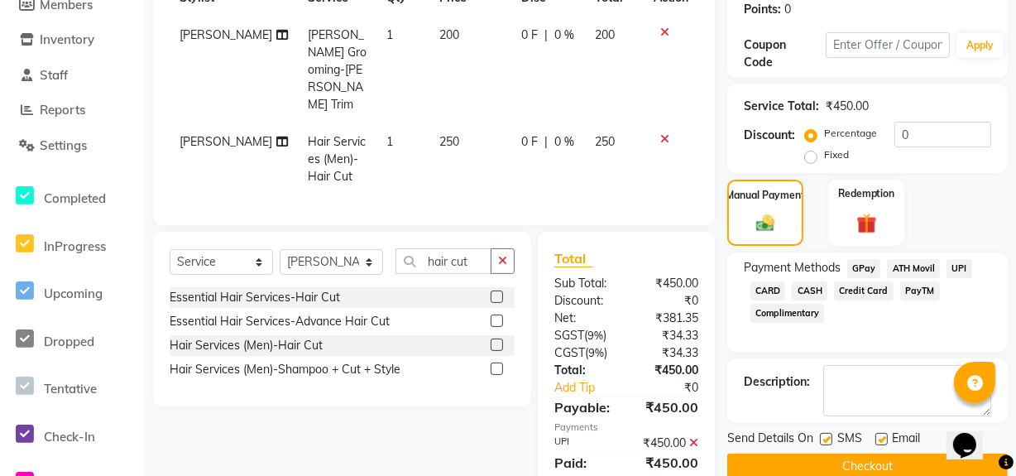
scroll to position [309, 0]
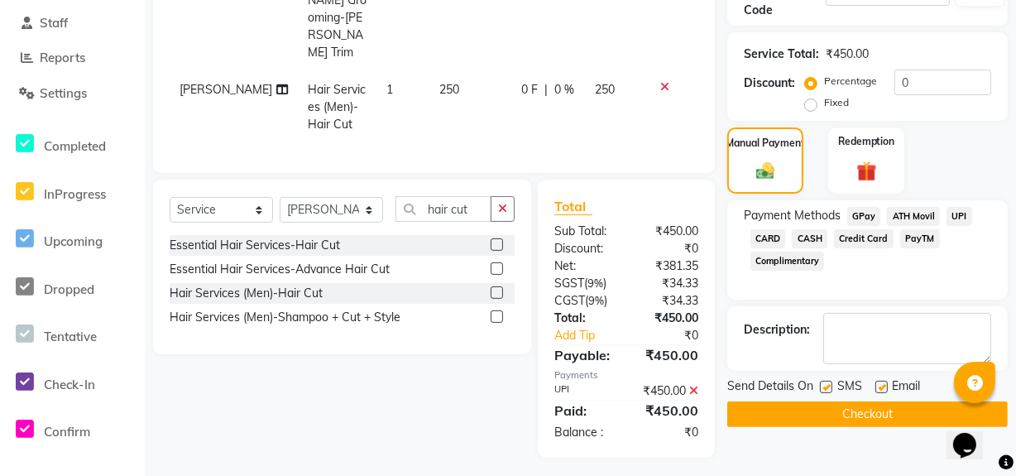
click at [829, 427] on div "Name: Ashish Membership: No Active Membership Total Visits: Card on file: 0 Las…" at bounding box center [873, 136] width 293 height 642
click at [831, 415] on button "Checkout" at bounding box center [867, 414] width 281 height 26
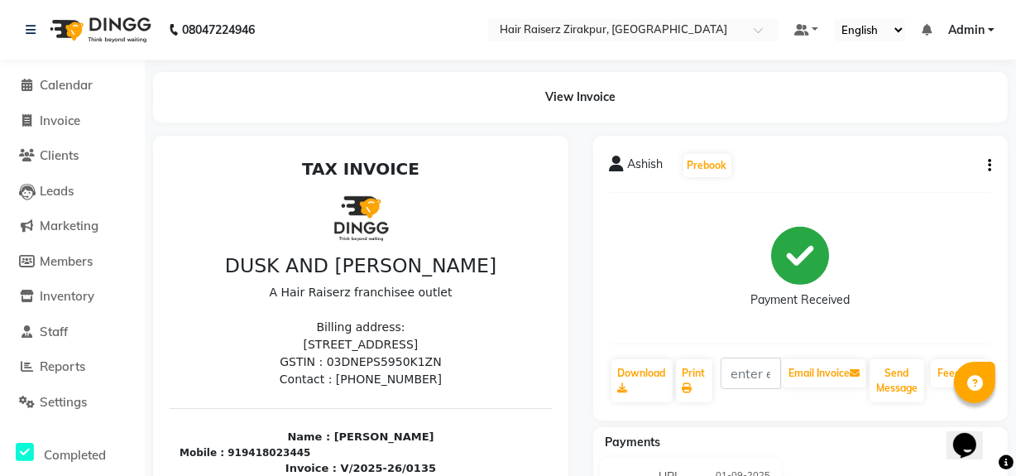
click at [753, 437] on div "Payments" at bounding box center [807, 442] width 428 height 17
click at [757, 449] on div "Payments" at bounding box center [807, 442] width 428 height 17
